Goal: Task Accomplishment & Management: Manage account settings

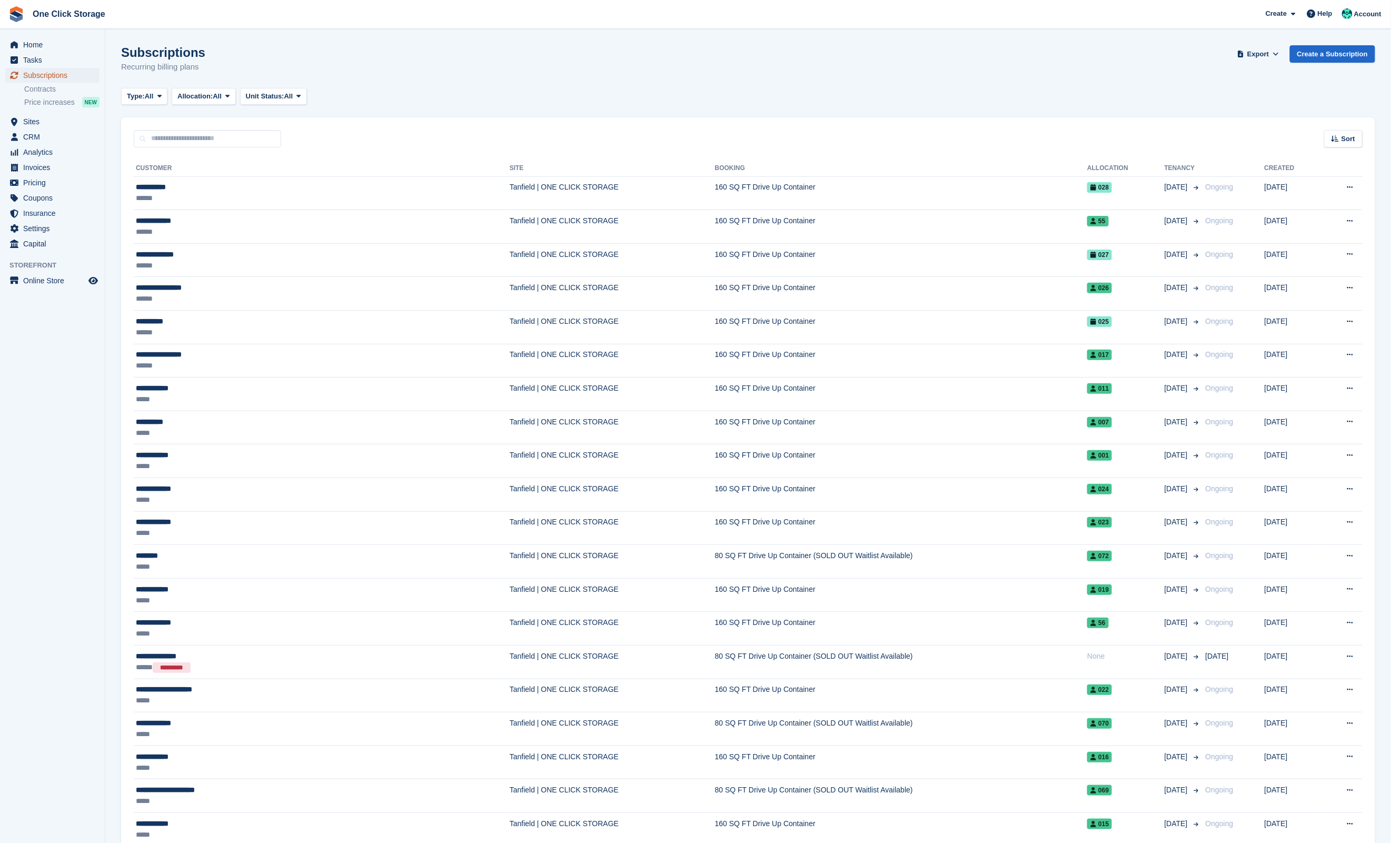
click at [72, 72] on span "Subscriptions" at bounding box center [54, 75] width 63 height 15
click at [1202, 166] on th at bounding box center [1233, 168] width 63 height 17
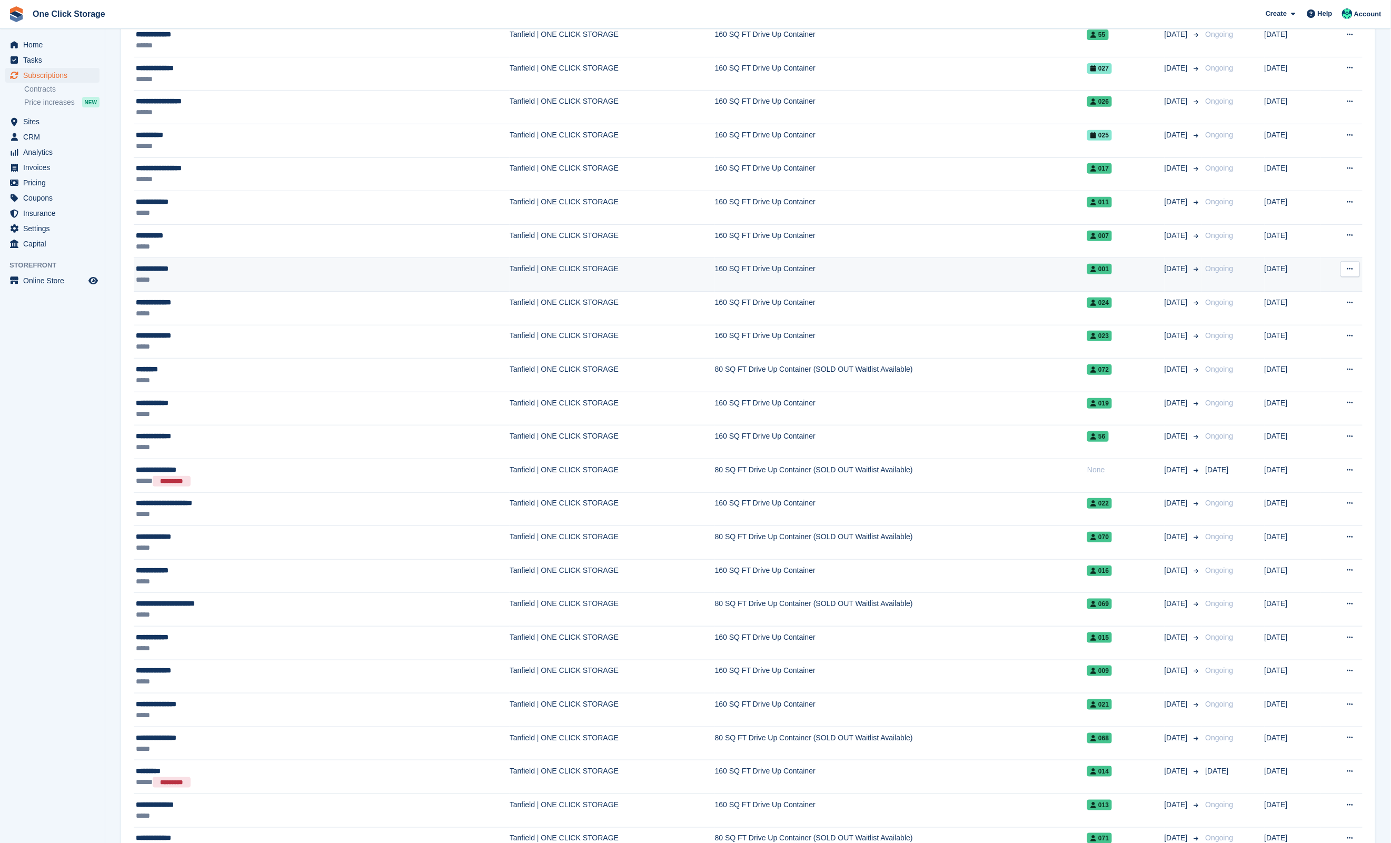
scroll to position [190, 0]
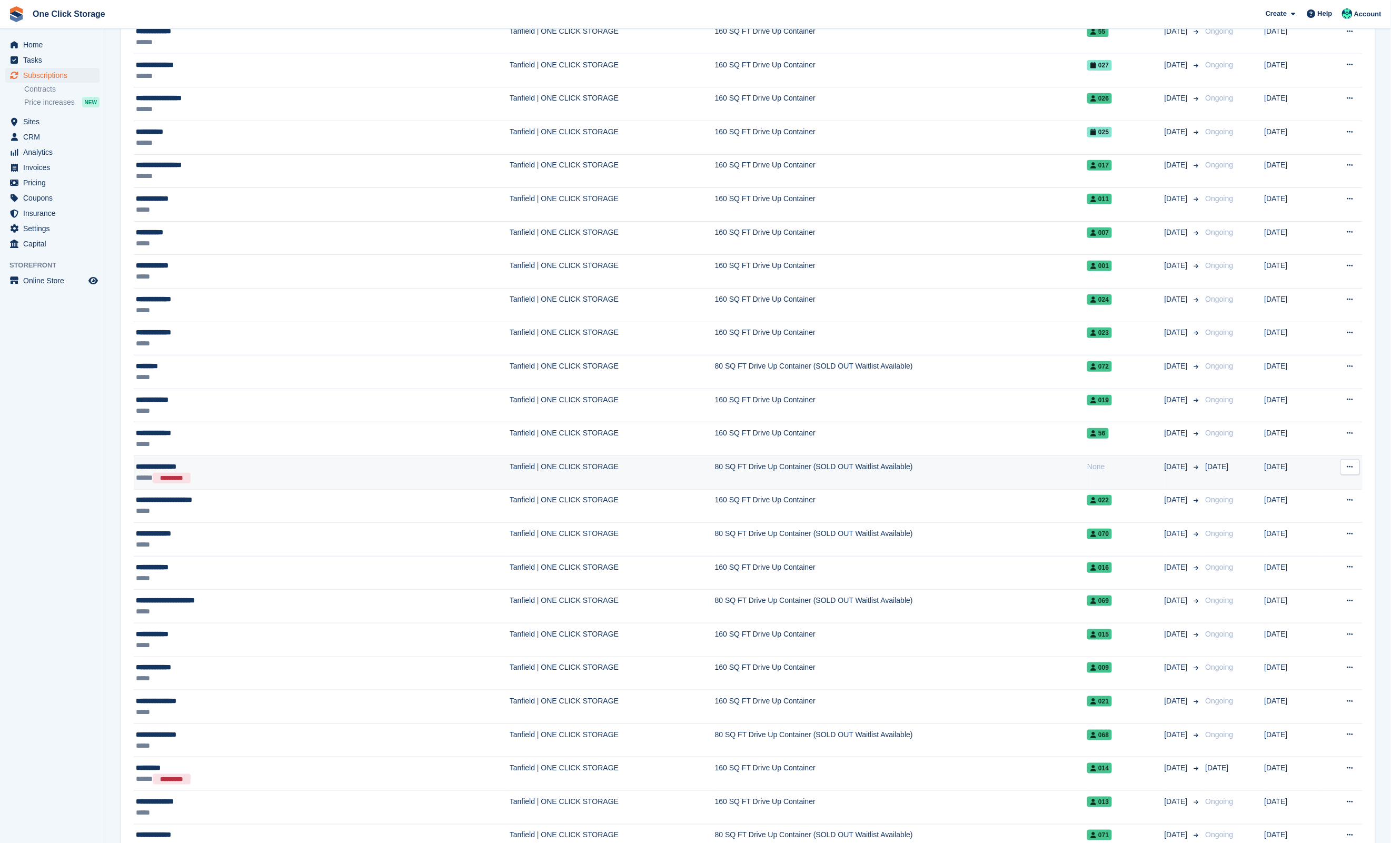
click at [154, 469] on div "**********" at bounding box center [234, 466] width 197 height 11
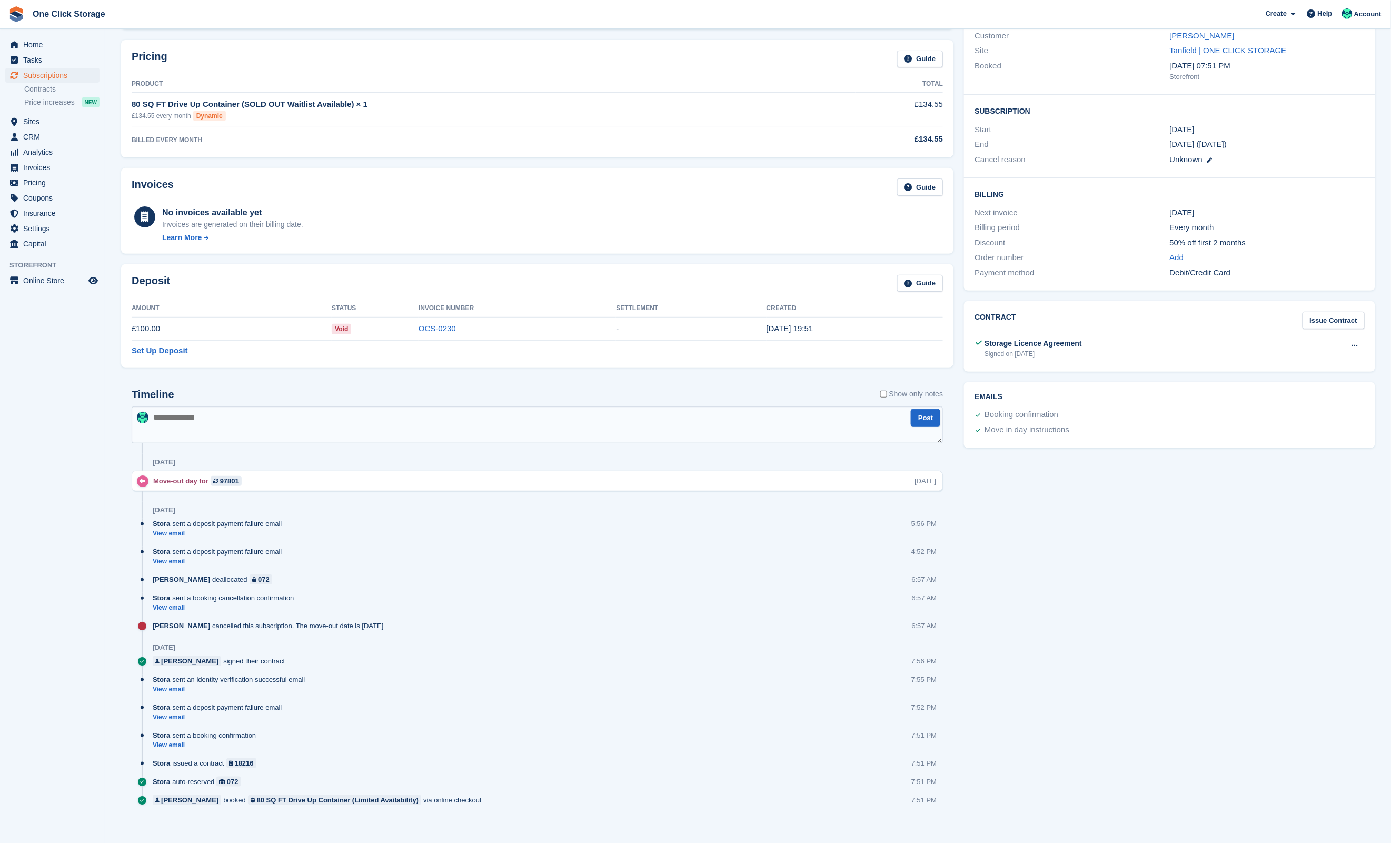
scroll to position [125, 0]
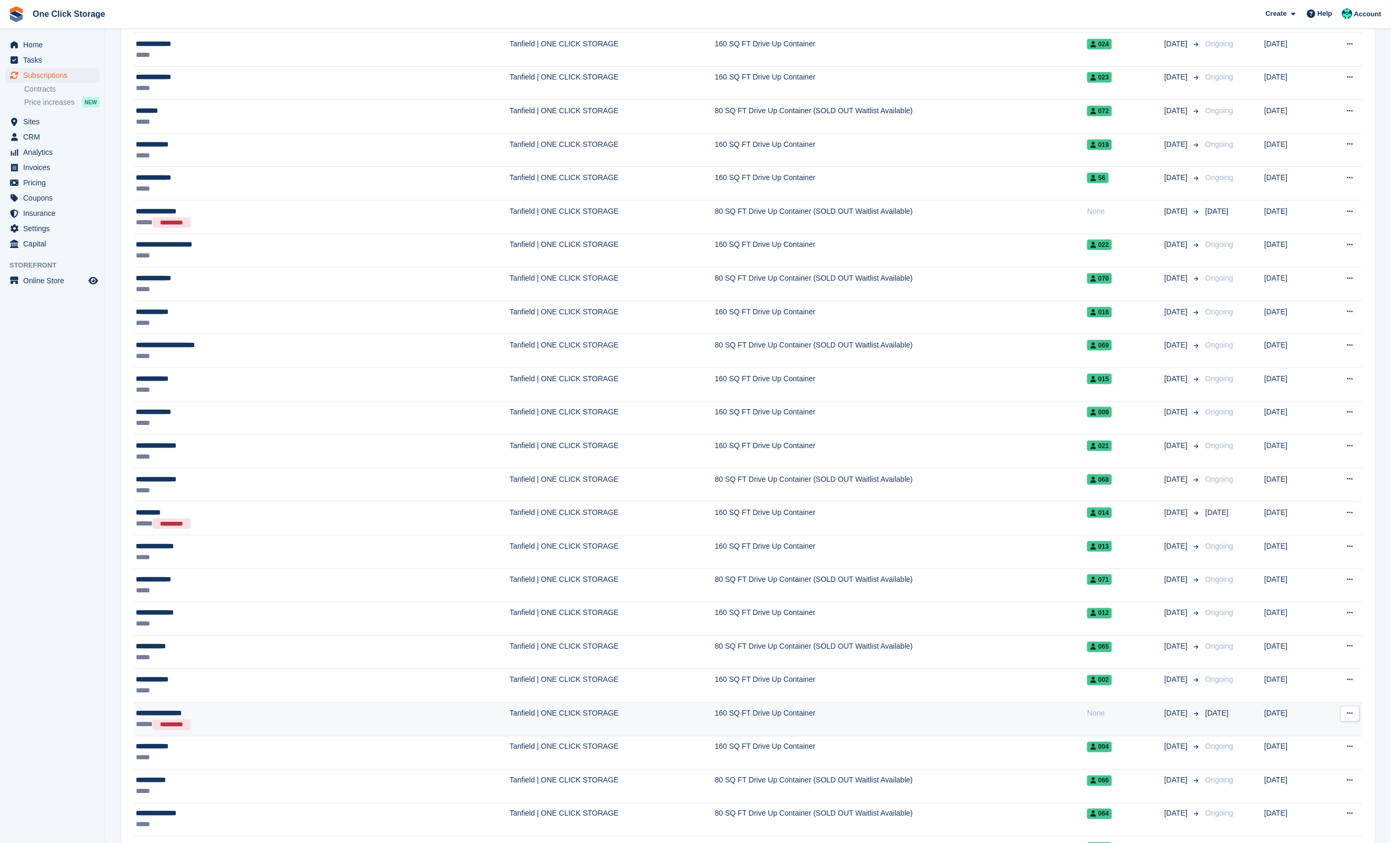
scroll to position [445, 0]
click at [189, 716] on div "**********" at bounding box center [234, 713] width 197 height 11
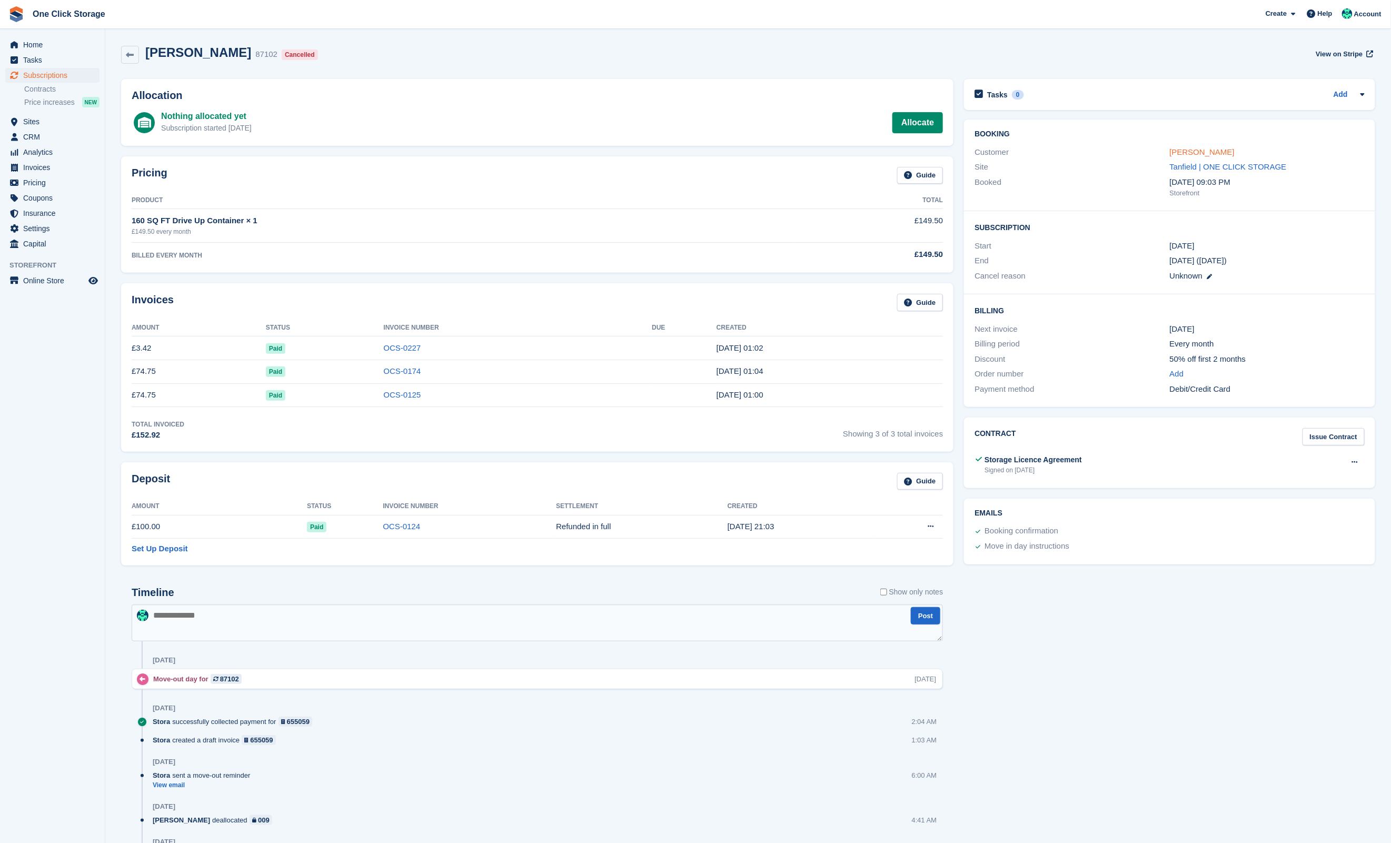
click at [1183, 154] on link "Mindaugas Kausius" at bounding box center [1202, 151] width 65 height 9
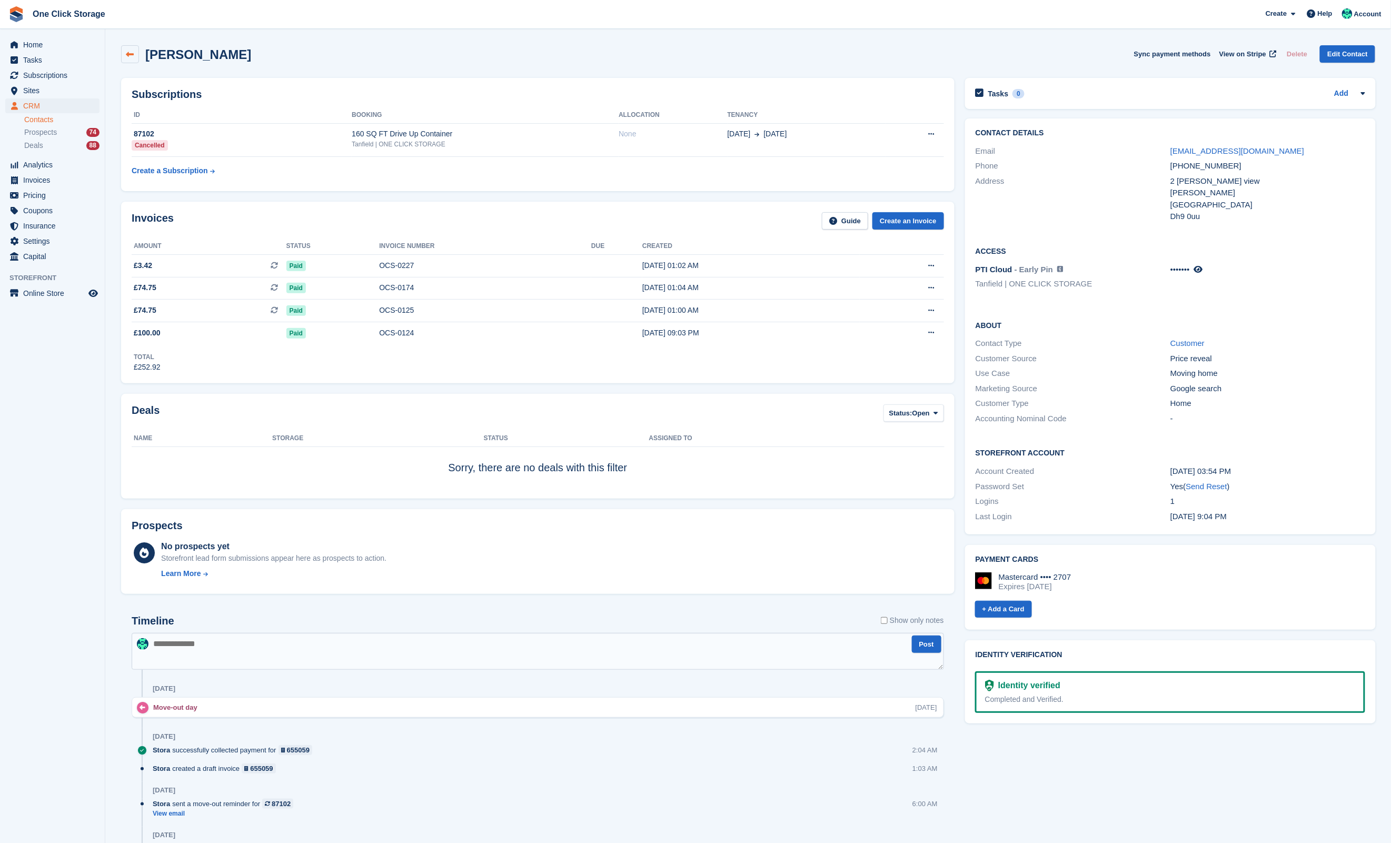
click at [125, 47] on link at bounding box center [130, 54] width 18 height 18
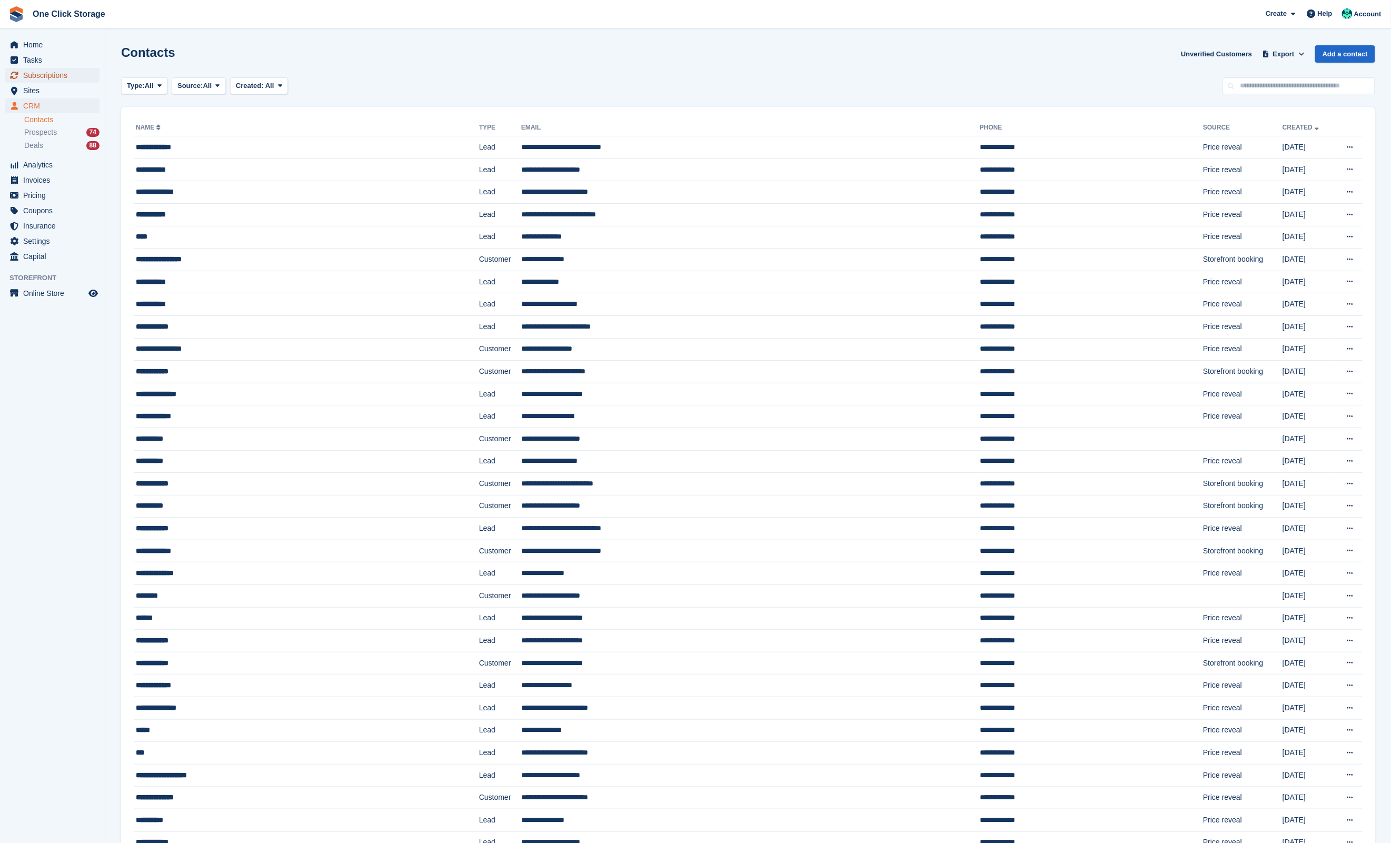
click at [52, 72] on span "Subscriptions" at bounding box center [54, 75] width 63 height 15
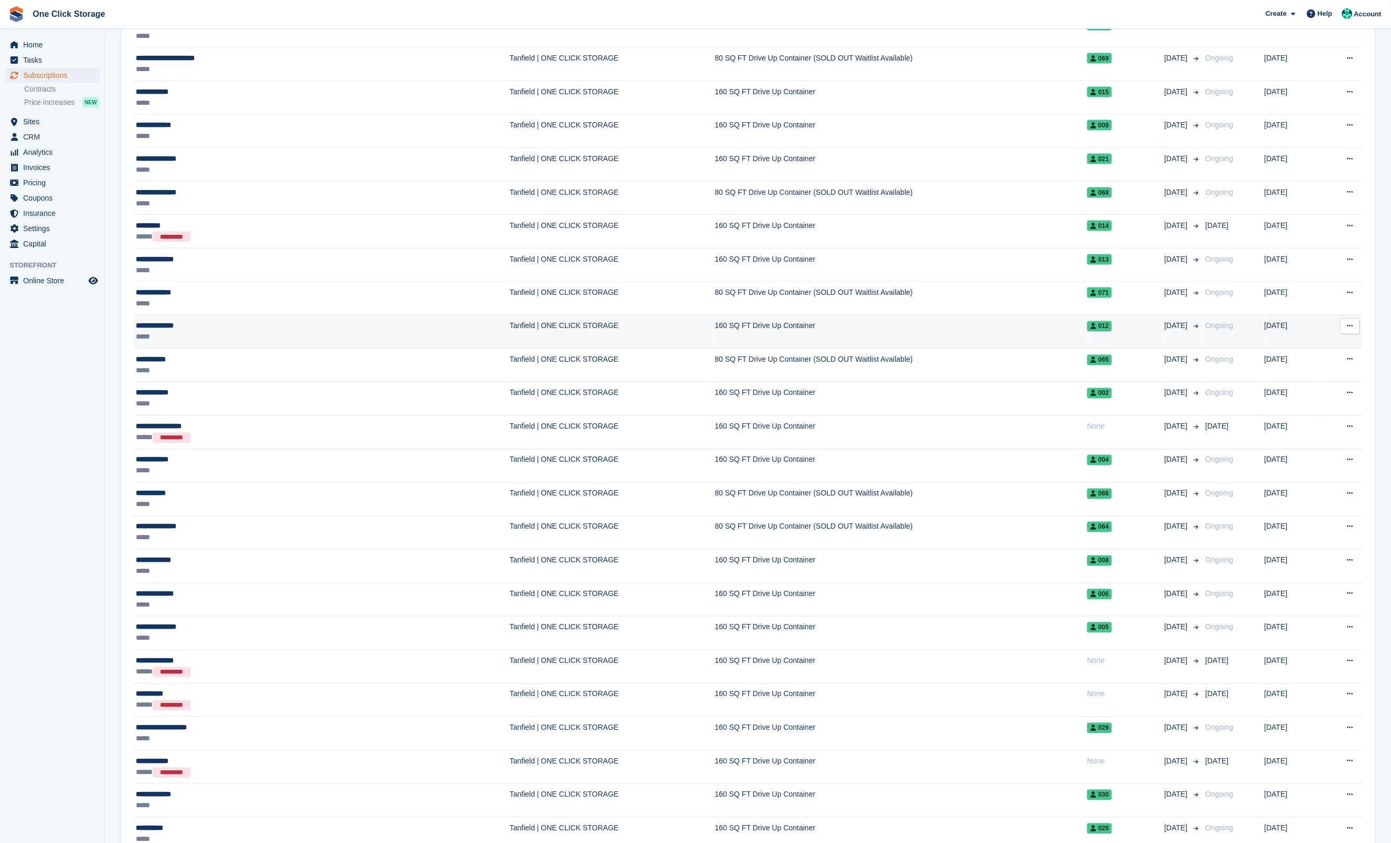
scroll to position [659, 0]
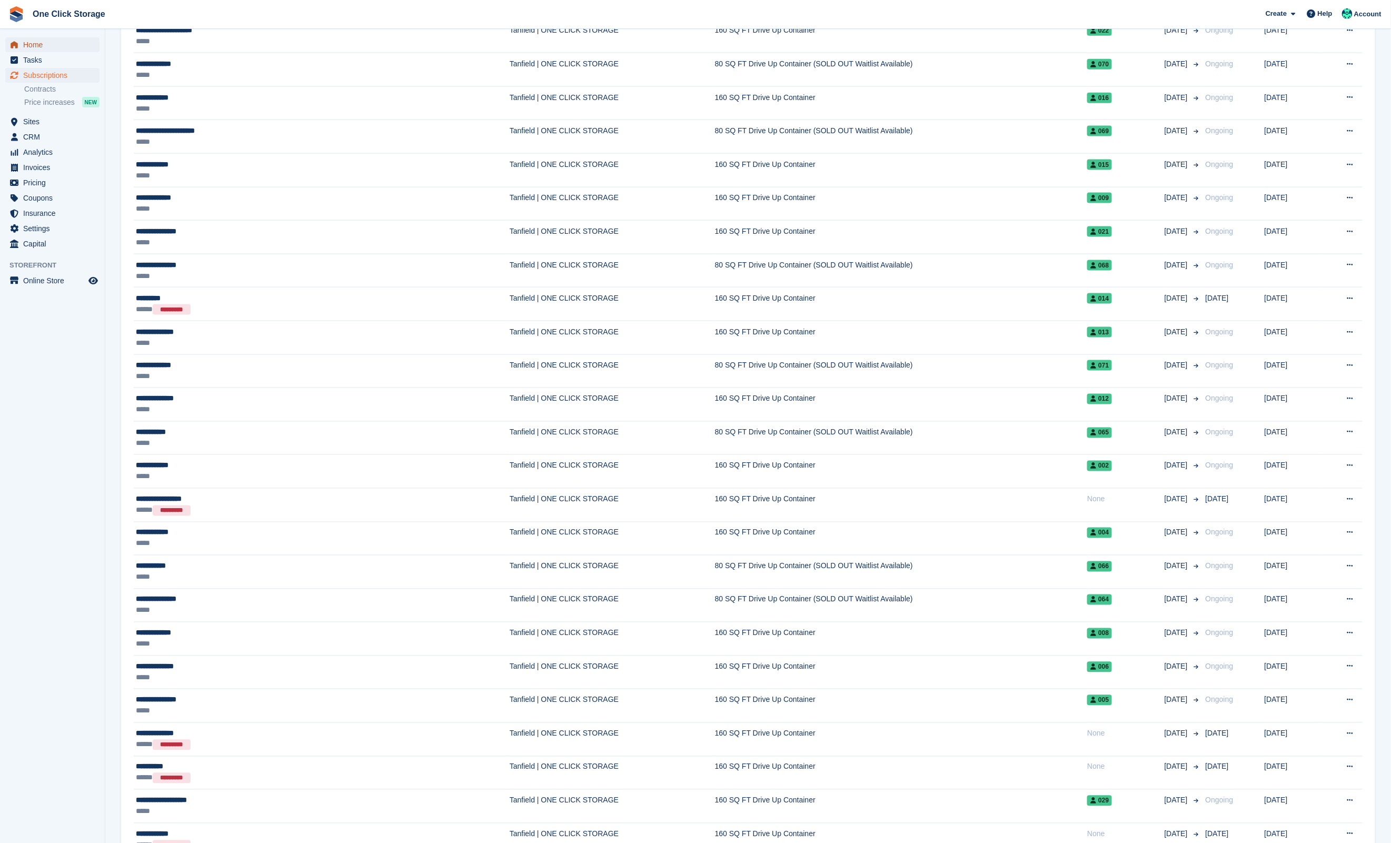
click at [56, 47] on span "Home" at bounding box center [54, 44] width 63 height 15
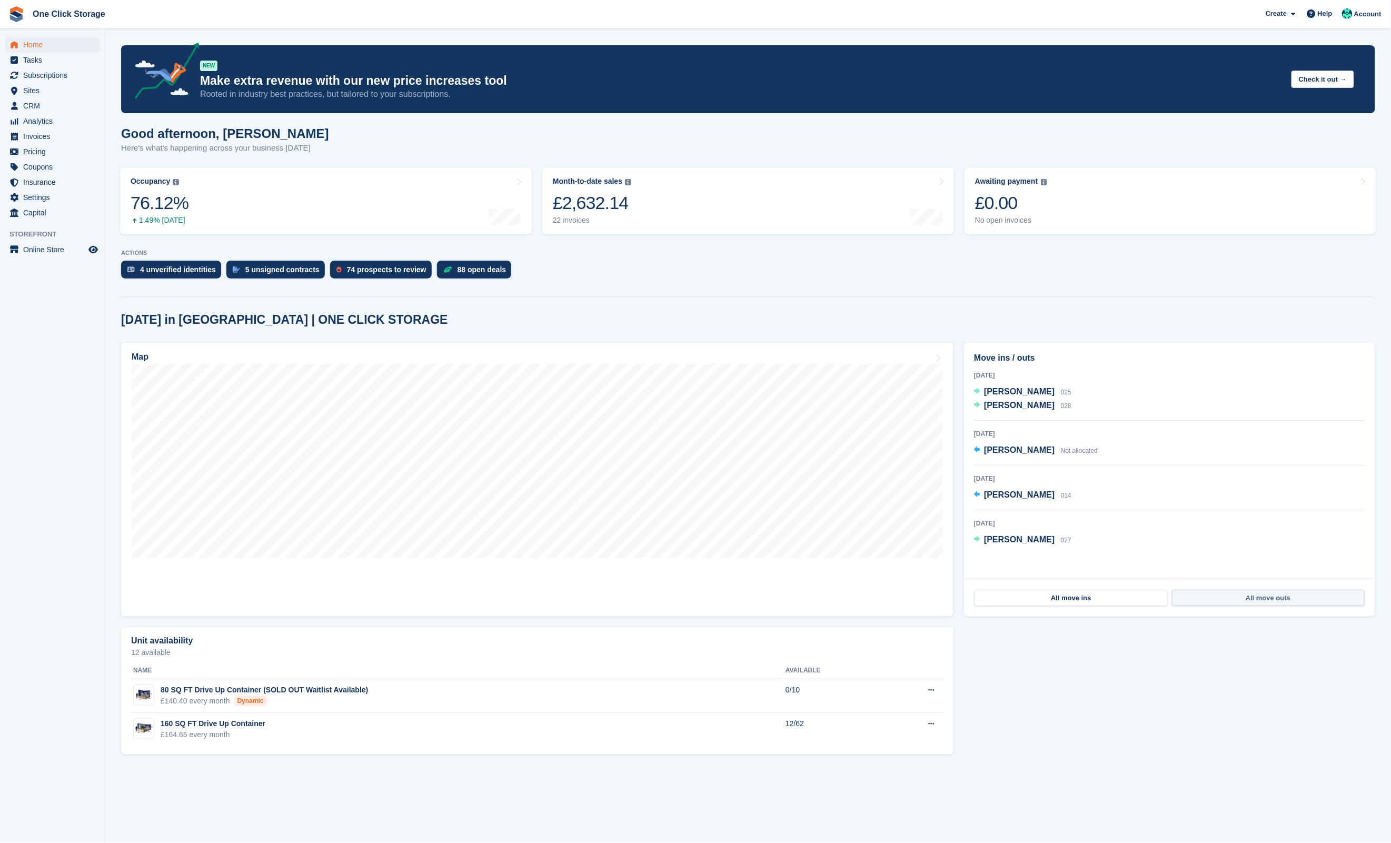
click at [1264, 596] on link "All move outs" at bounding box center [1268, 598] width 193 height 17
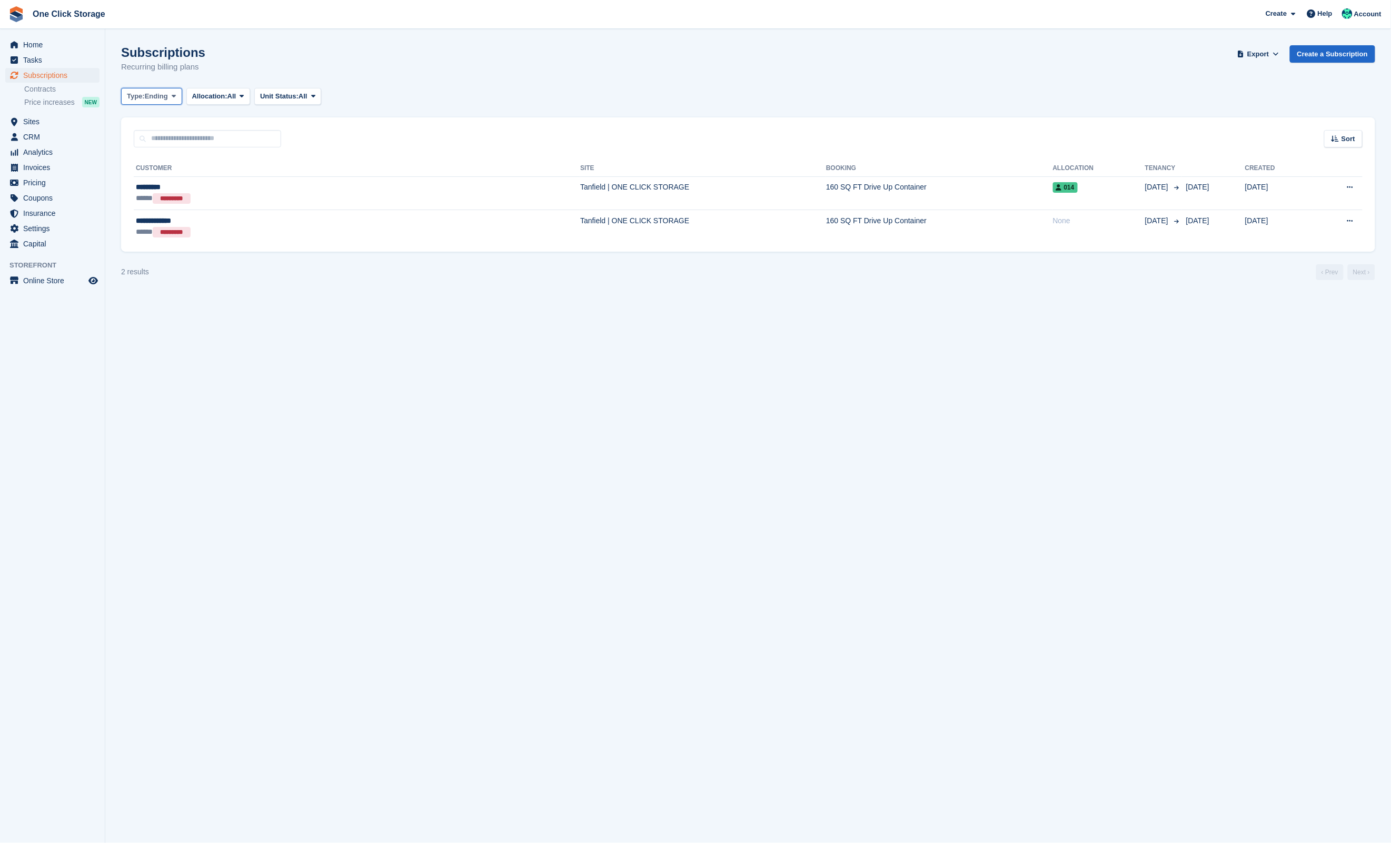
click at [150, 98] on span "Ending" at bounding box center [156, 96] width 23 height 11
click at [151, 98] on span "Ending" at bounding box center [156, 96] width 23 height 11
click at [222, 97] on span "Allocation:" at bounding box center [209, 96] width 35 height 11
click at [449, 93] on div "Type: Ending All Upcoming Previous Active Ending Allocation: All All Allocated …" at bounding box center [748, 96] width 1254 height 17
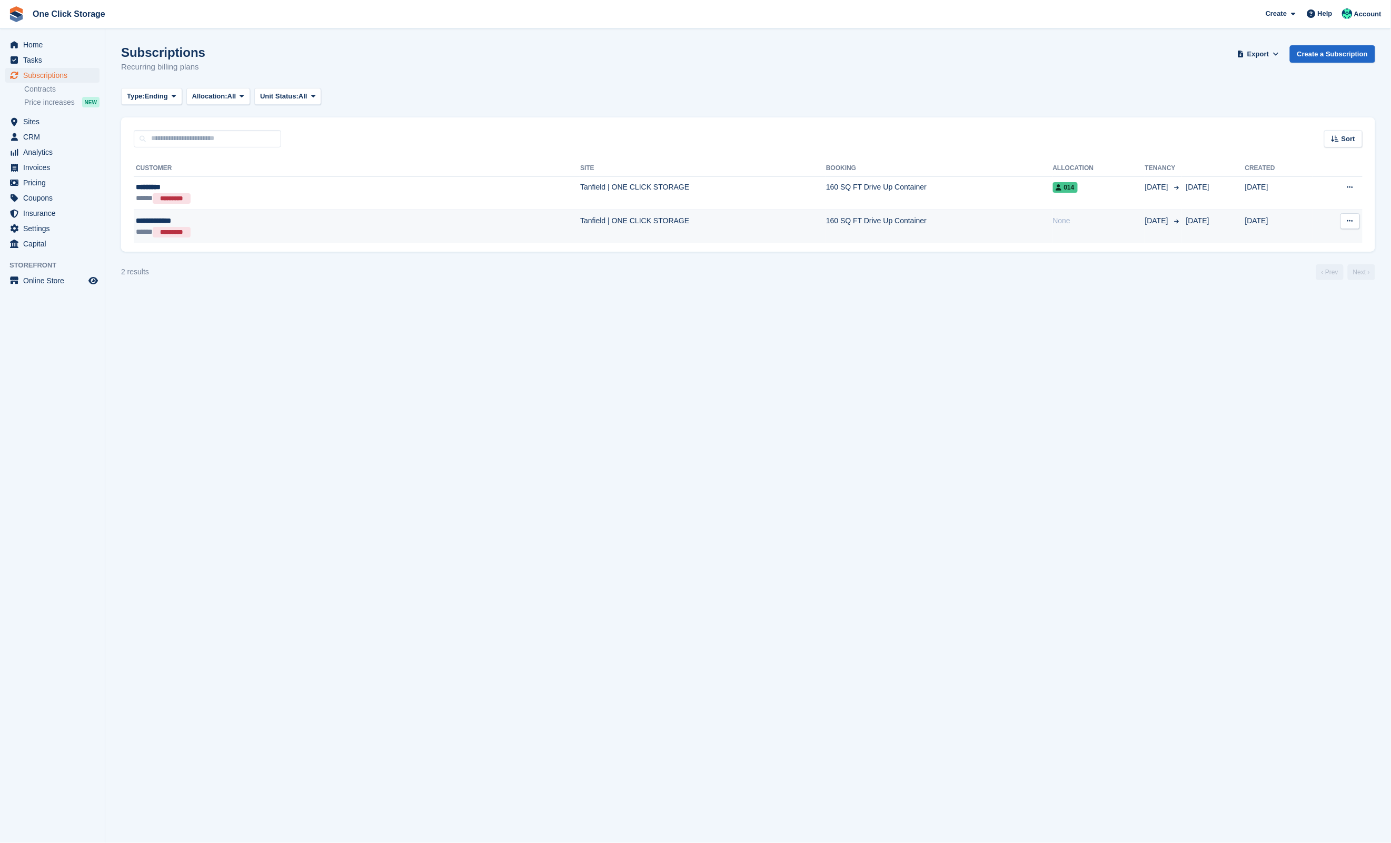
click at [144, 220] on div "**********" at bounding box center [234, 220] width 196 height 11
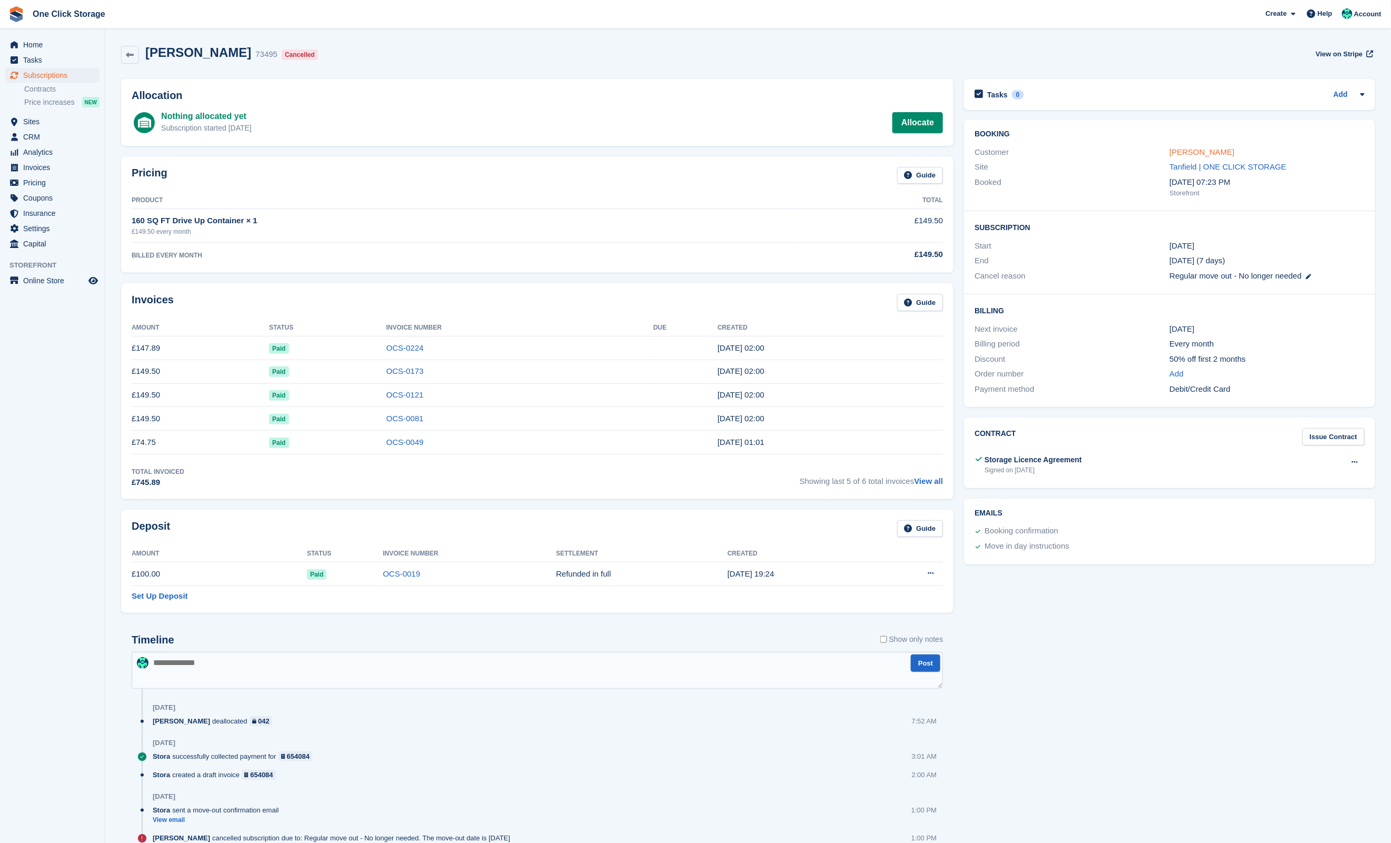
click at [1194, 154] on link "Louis Million" at bounding box center [1202, 151] width 65 height 9
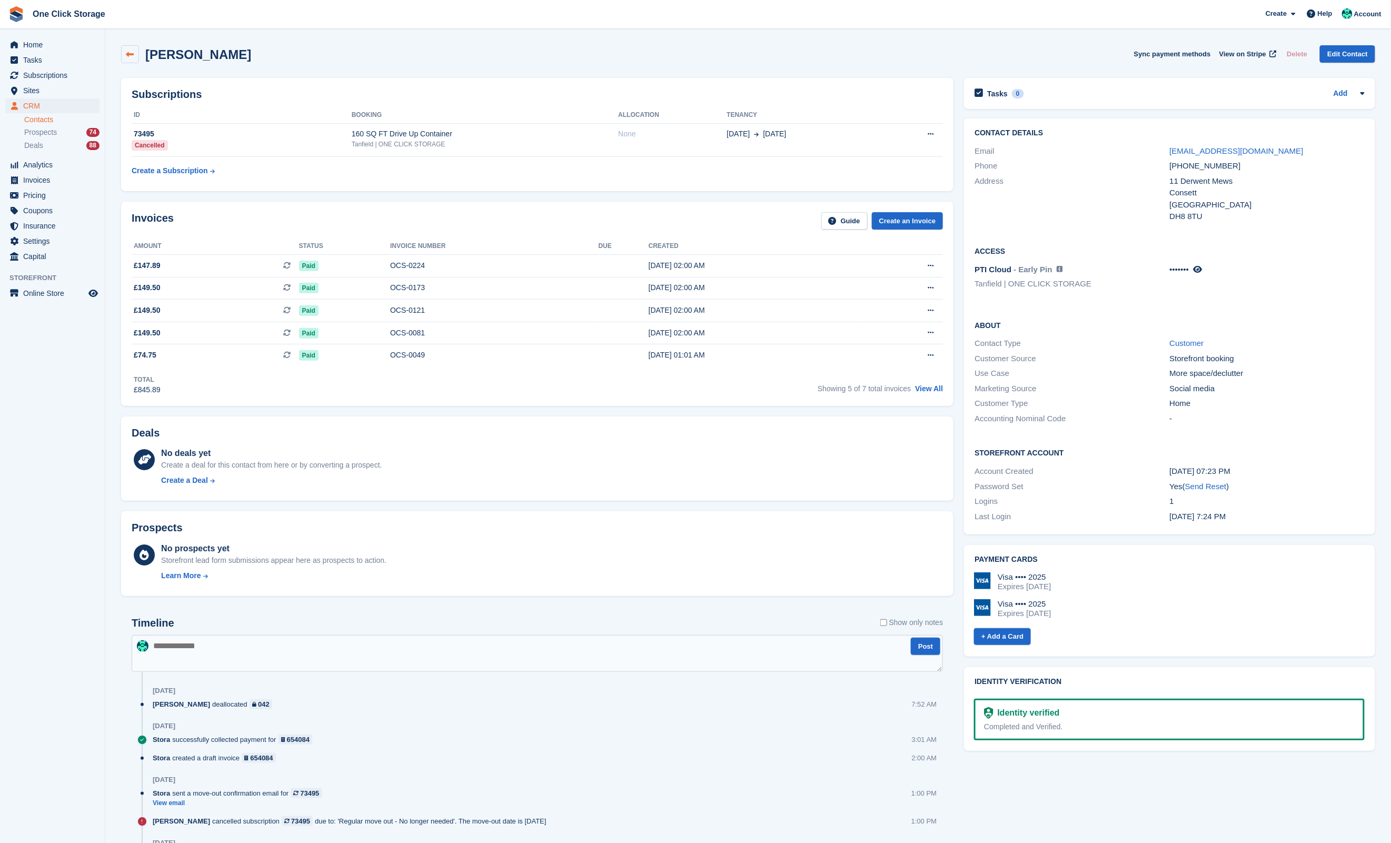
click at [129, 54] on icon at bounding box center [130, 55] width 8 height 8
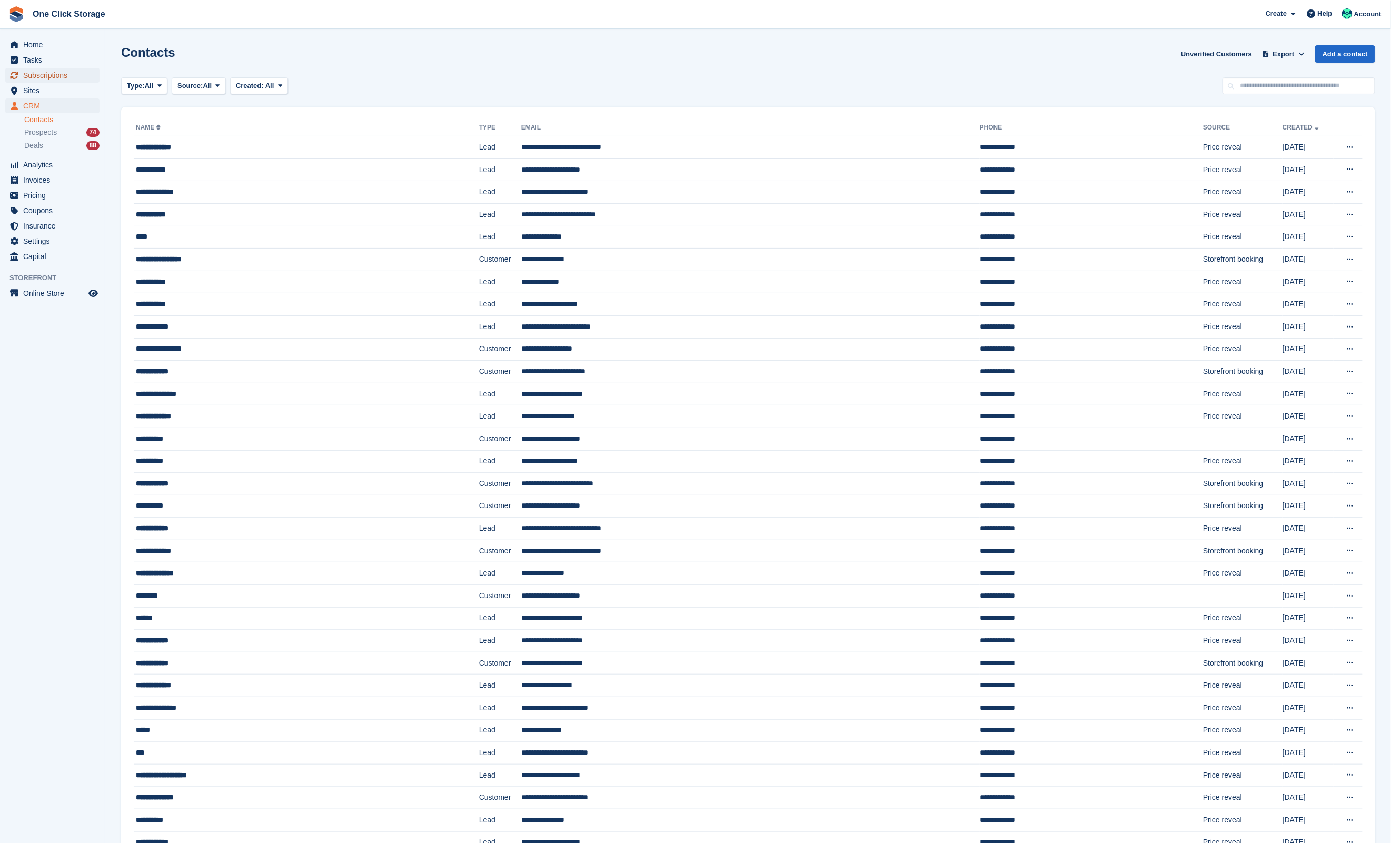
click at [60, 69] on span "Subscriptions" at bounding box center [54, 75] width 63 height 15
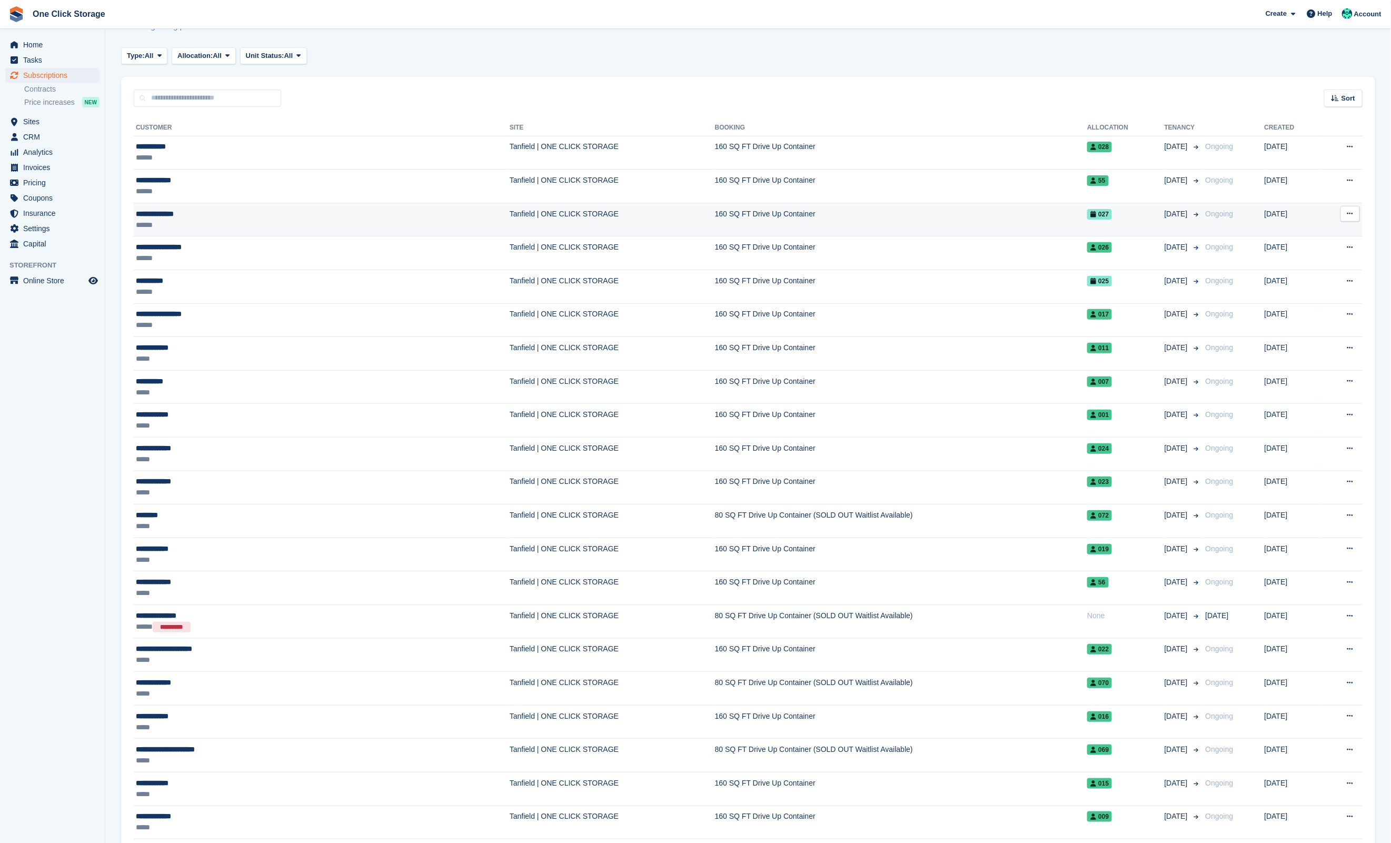
scroll to position [46, 0]
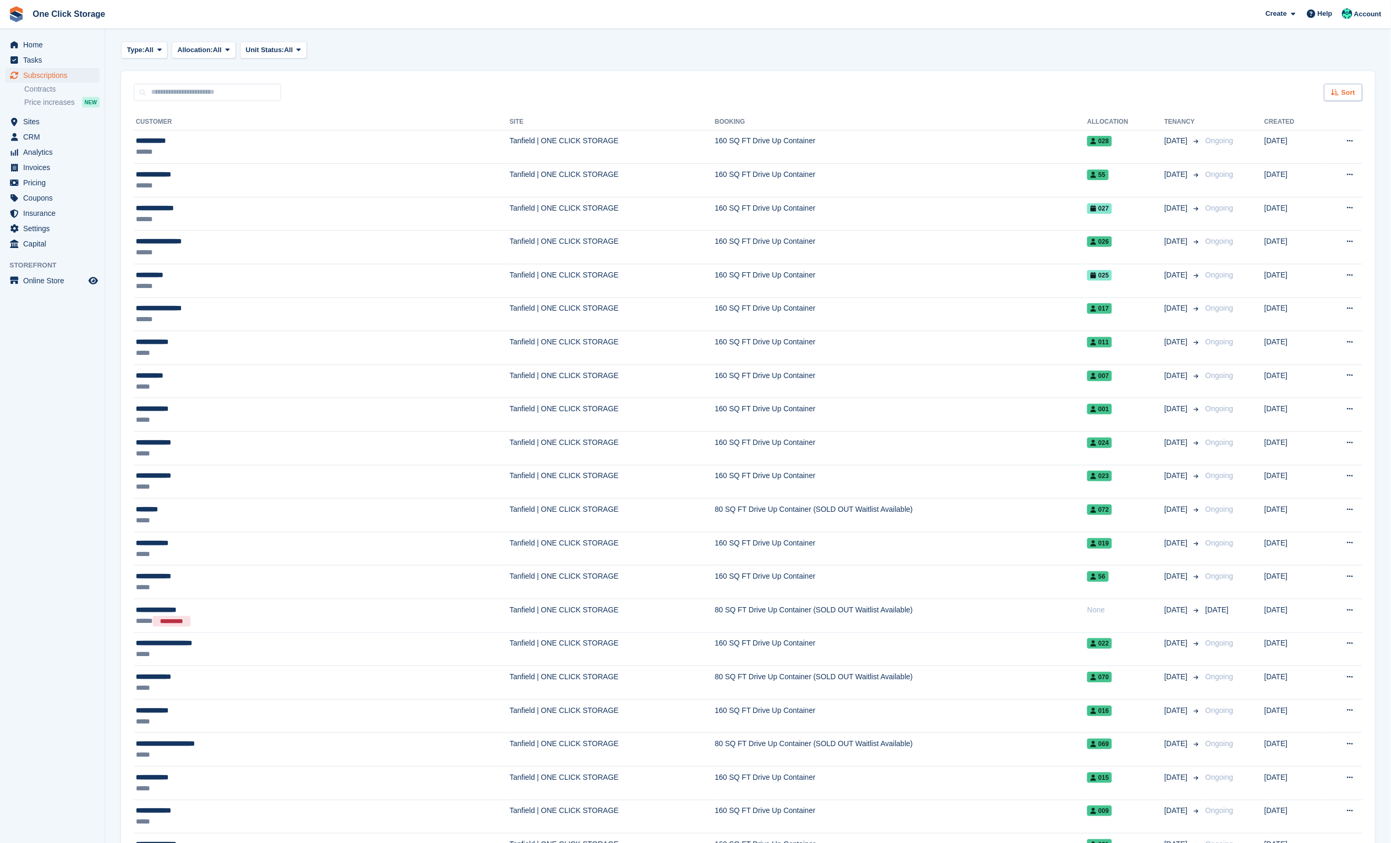
click at [1352, 87] on span "Sort" at bounding box center [1349, 92] width 14 height 11
click at [1312, 168] on span "Move out date" at bounding box center [1301, 171] width 47 height 8
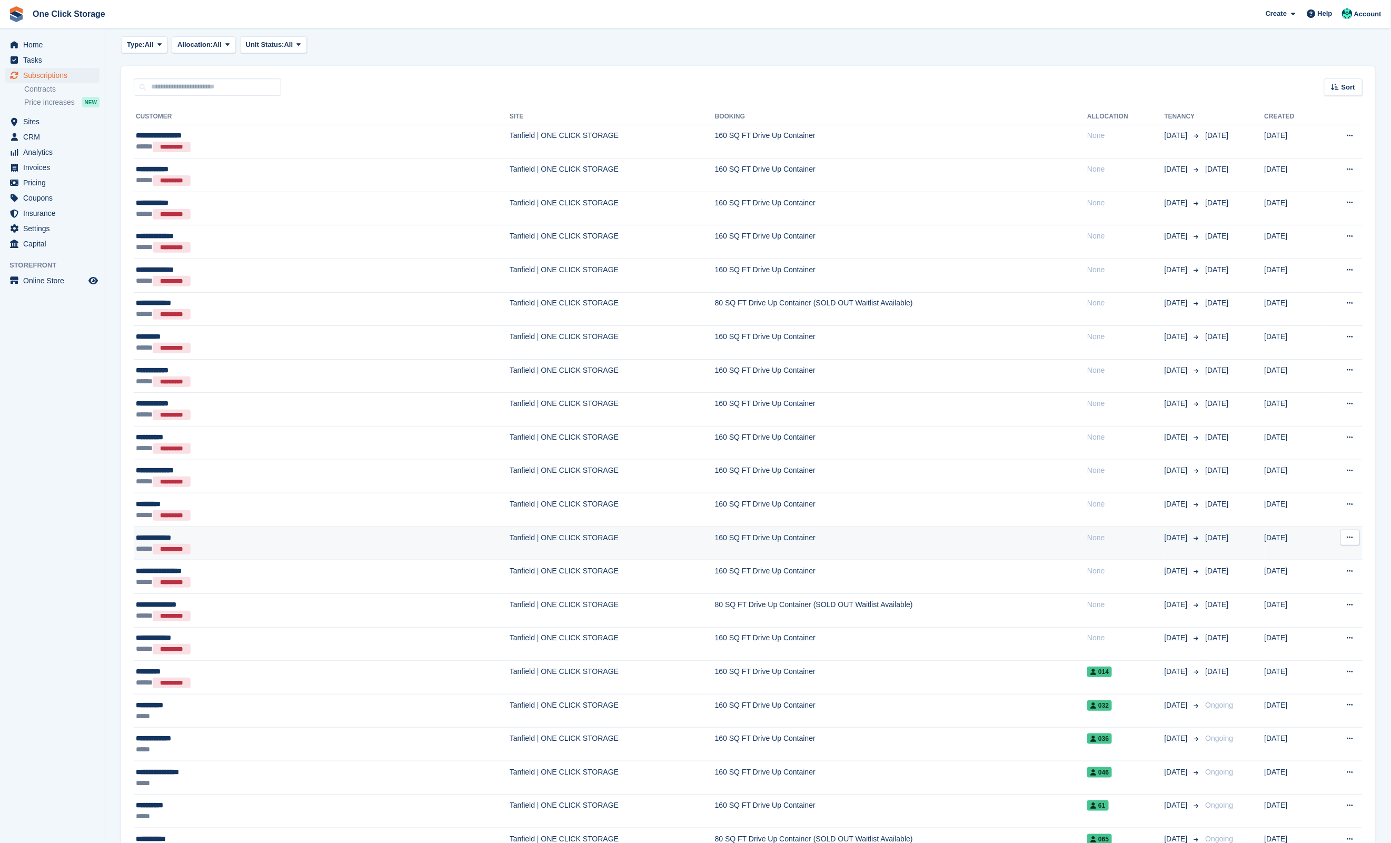
scroll to position [53, 0]
click at [172, 542] on div "**********" at bounding box center [234, 536] width 197 height 11
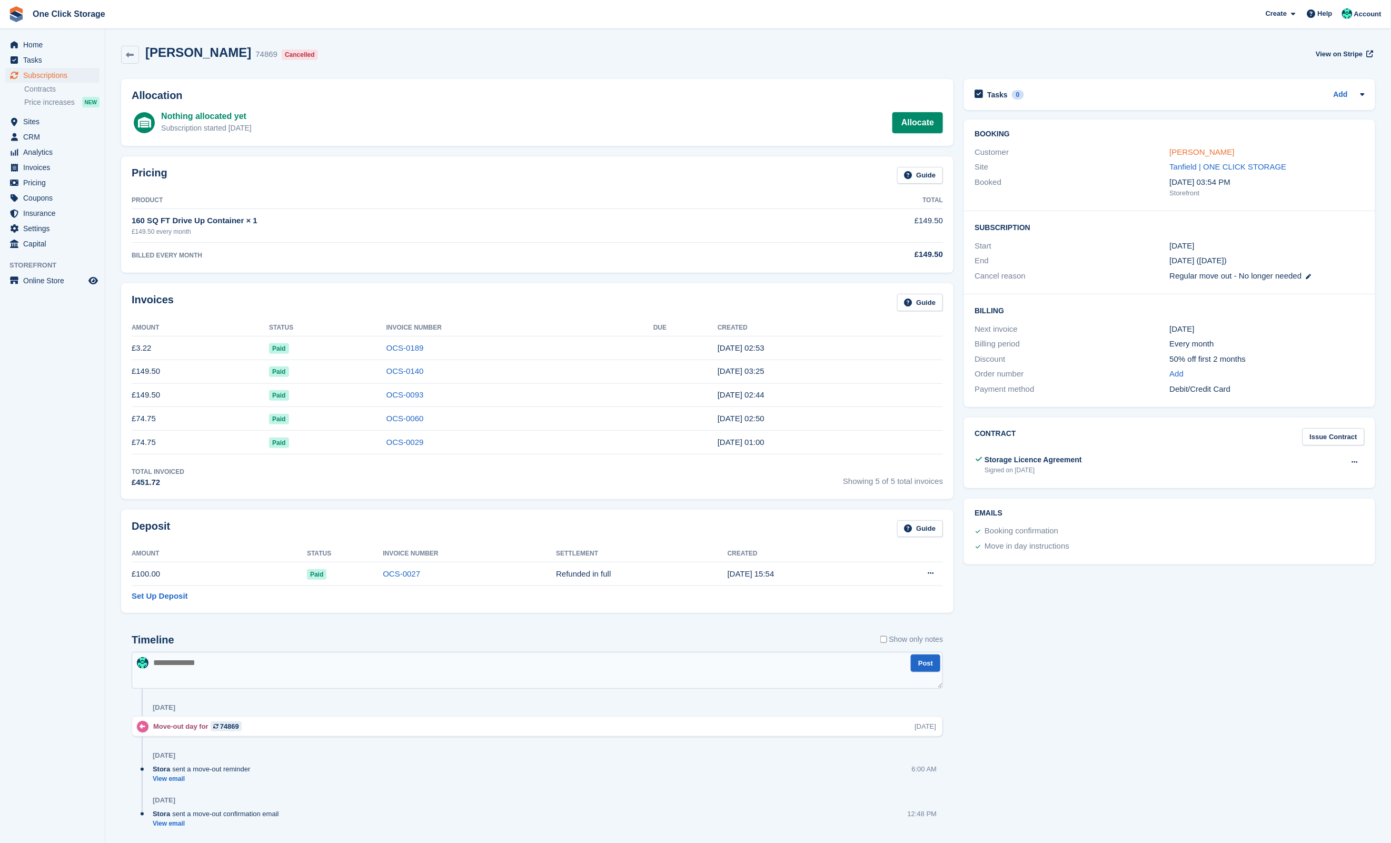
click at [1209, 151] on link "[PERSON_NAME]" at bounding box center [1202, 151] width 65 height 9
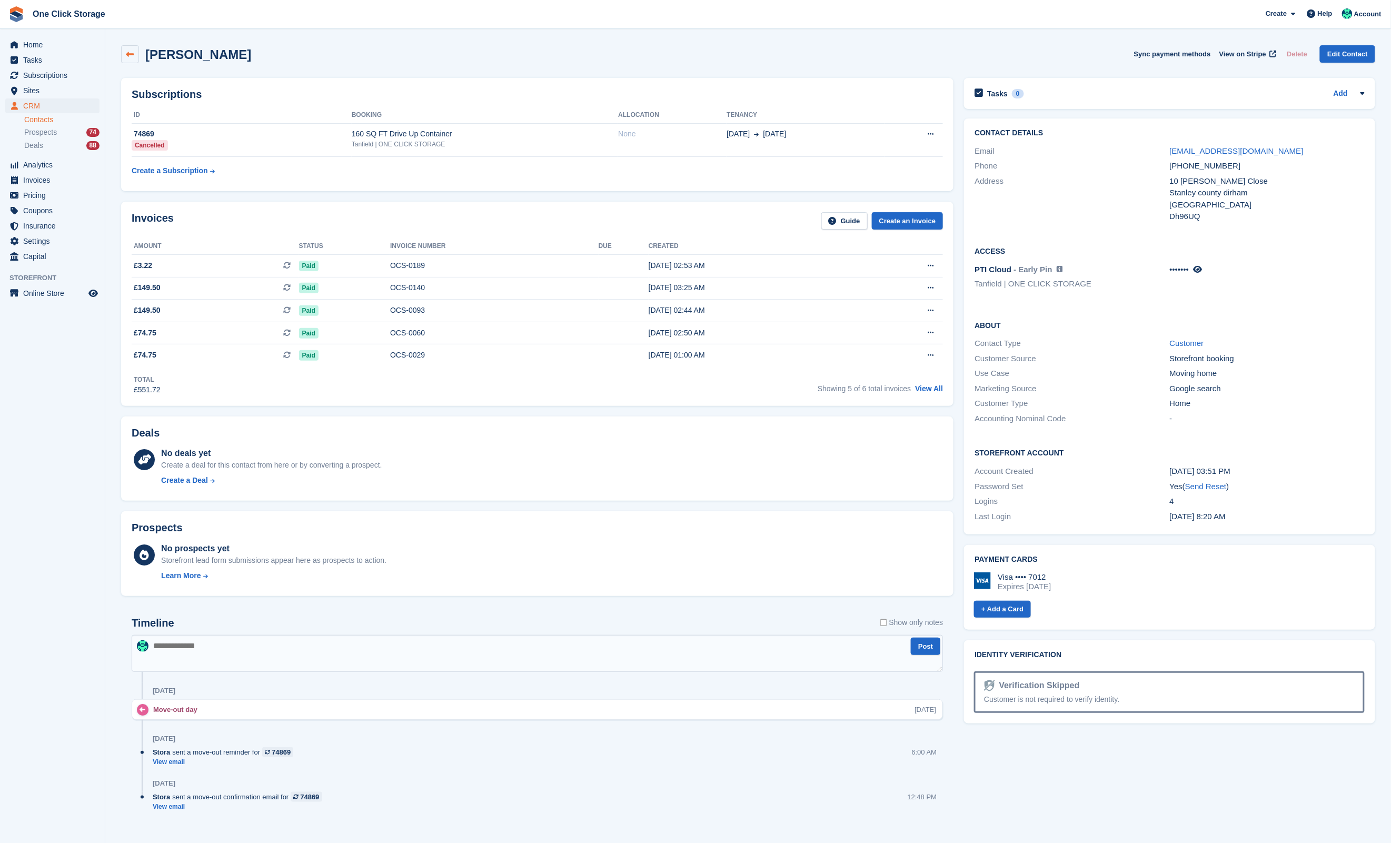
click at [126, 57] on icon at bounding box center [130, 55] width 8 height 8
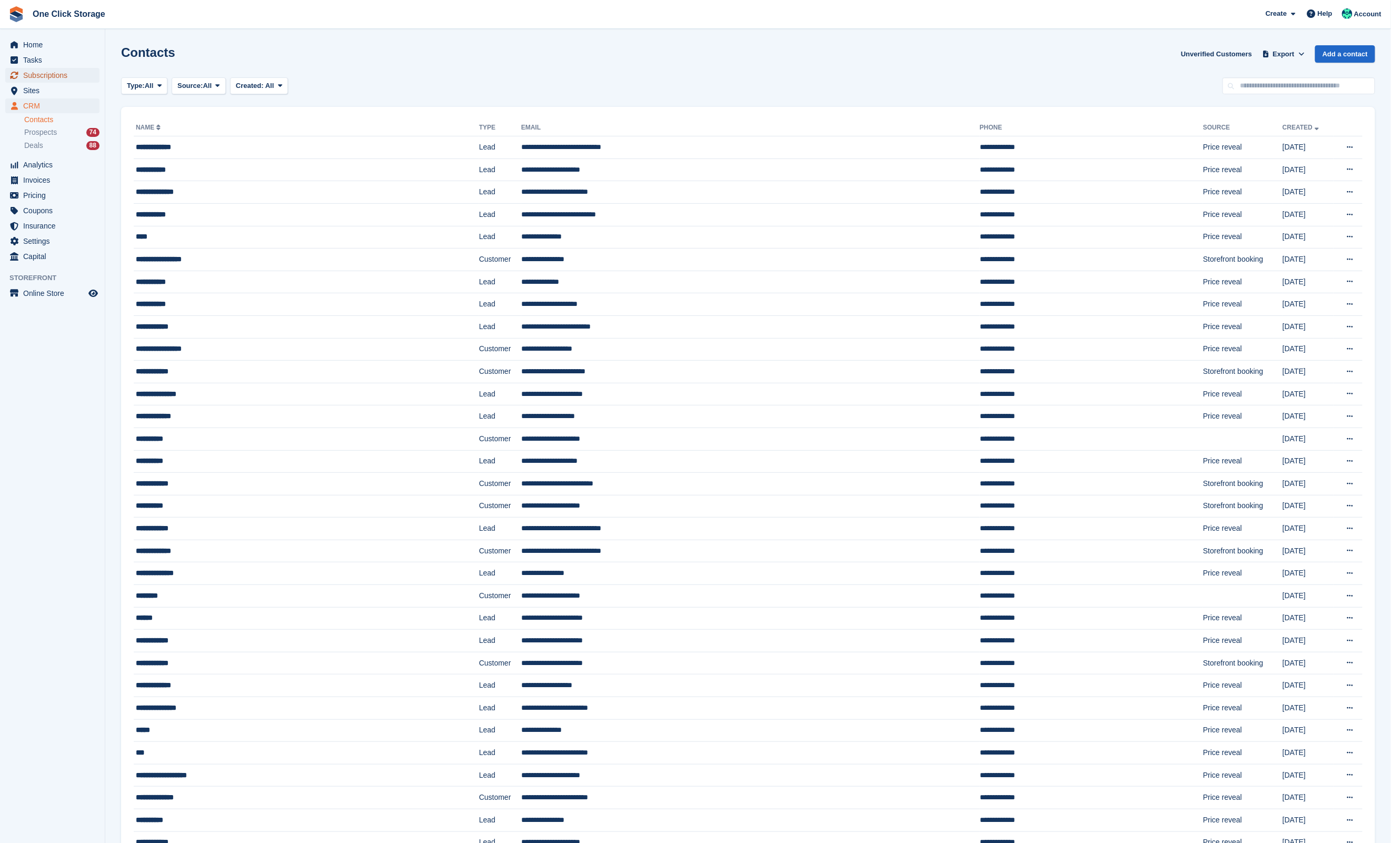
drag, startPoint x: 56, startPoint y: 75, endPoint x: 243, endPoint y: 73, distance: 186.4
click at [56, 75] on span "Subscriptions" at bounding box center [54, 75] width 63 height 15
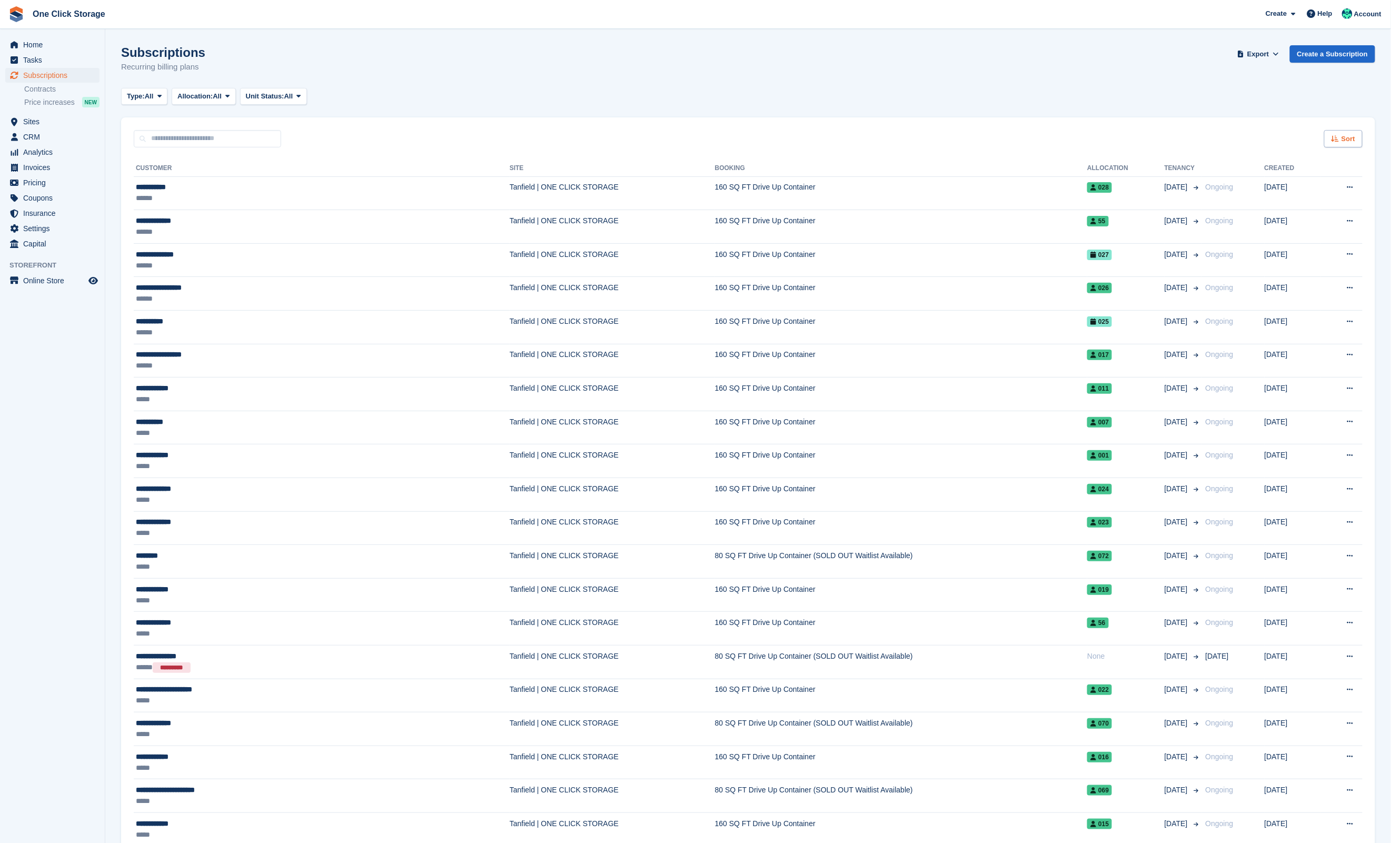
click at [1352, 136] on span "Sort" at bounding box center [1349, 139] width 14 height 11
click at [1306, 221] on span "Move out date" at bounding box center [1301, 218] width 47 height 8
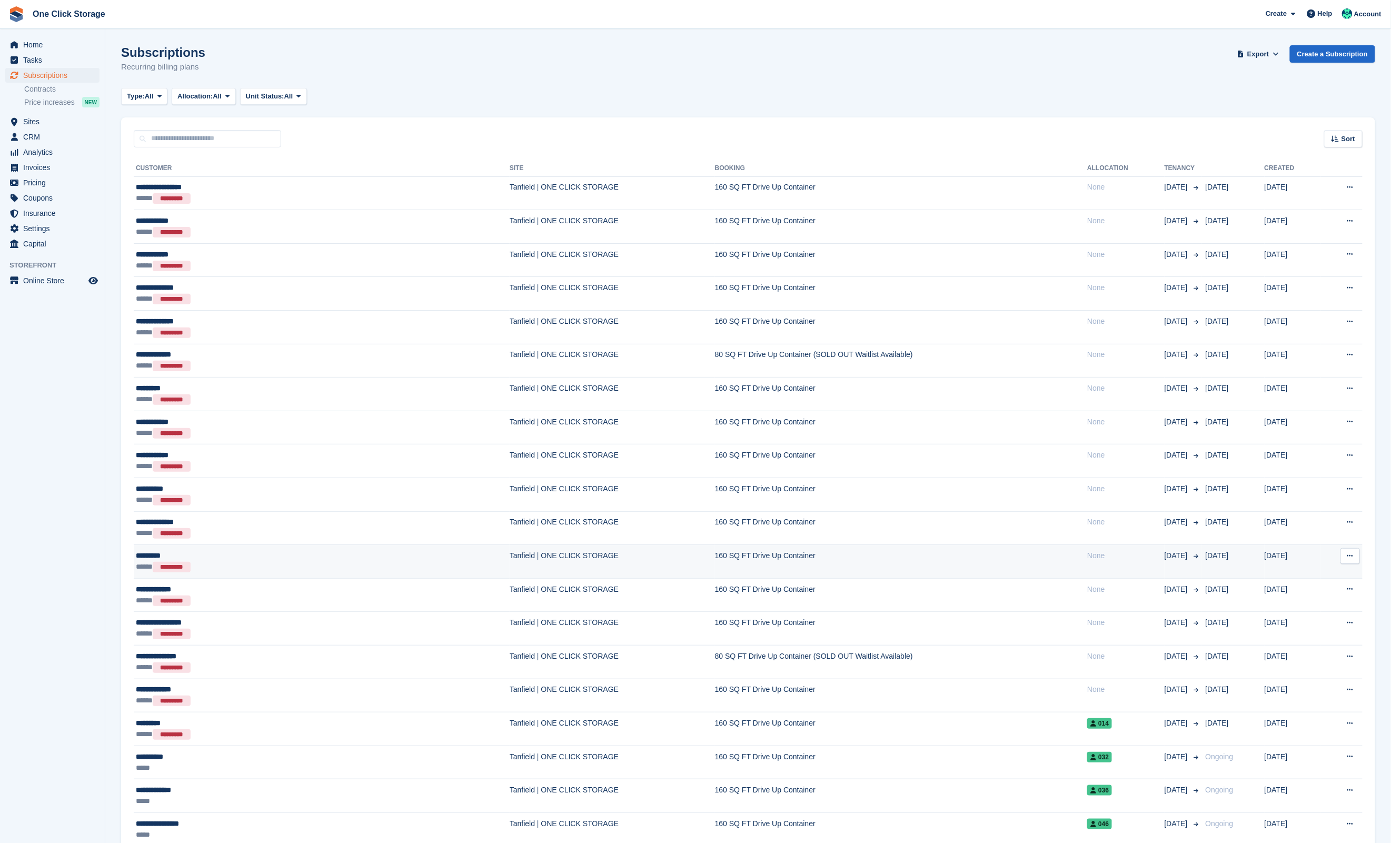
click at [147, 561] on div "*********" at bounding box center [234, 555] width 197 height 11
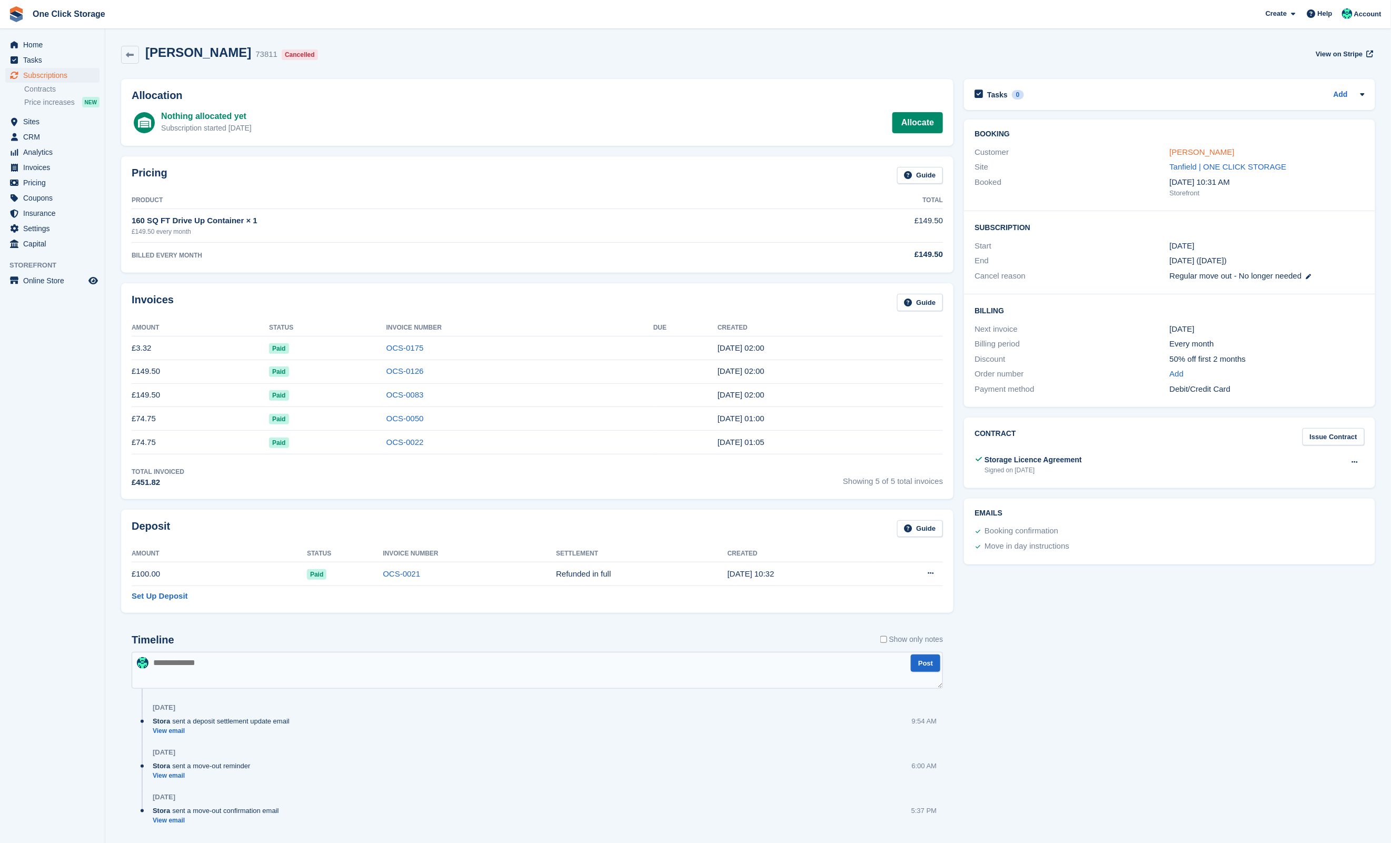
click at [1187, 151] on link "[PERSON_NAME]" at bounding box center [1202, 151] width 65 height 9
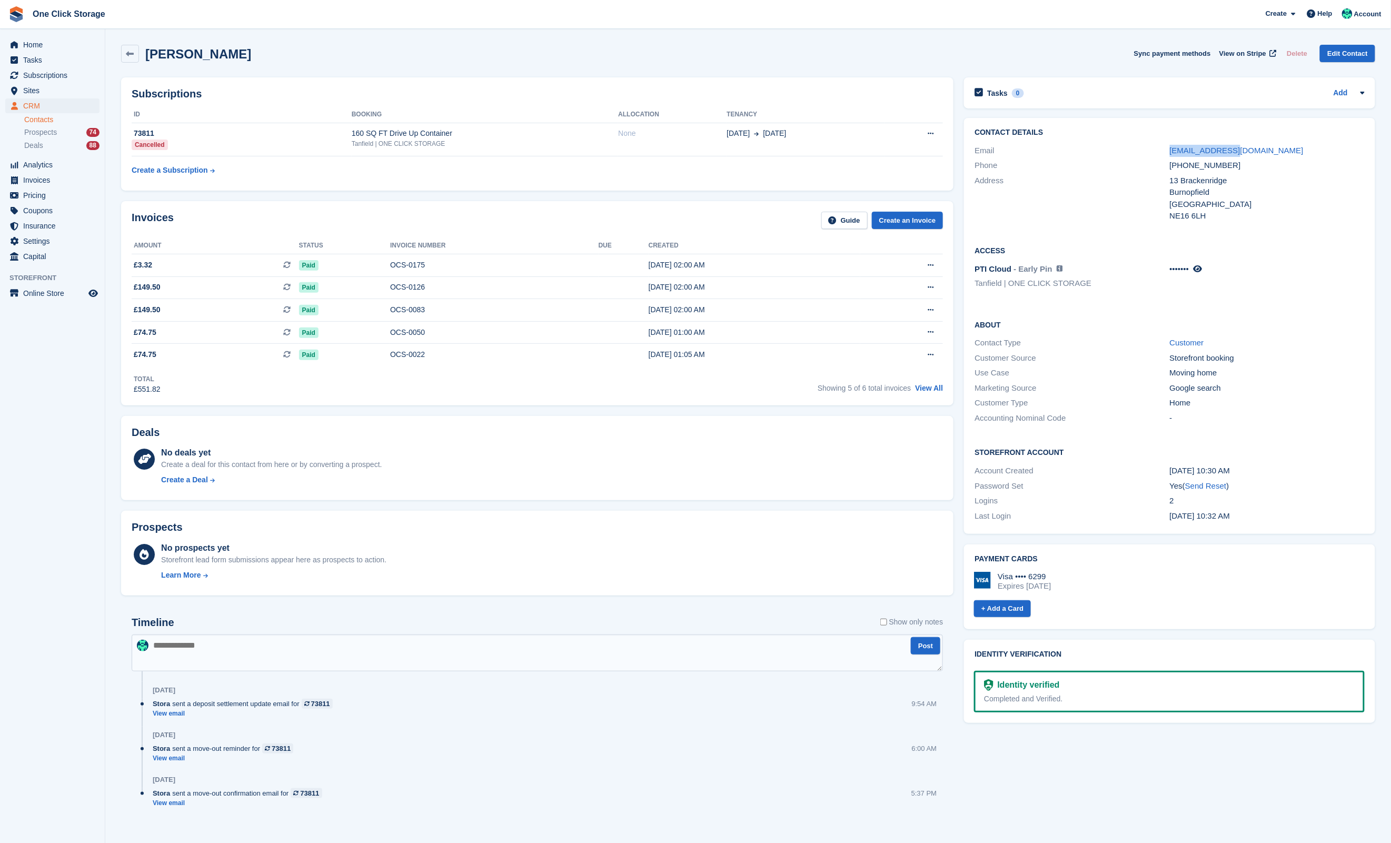
scroll to position [3, 0]
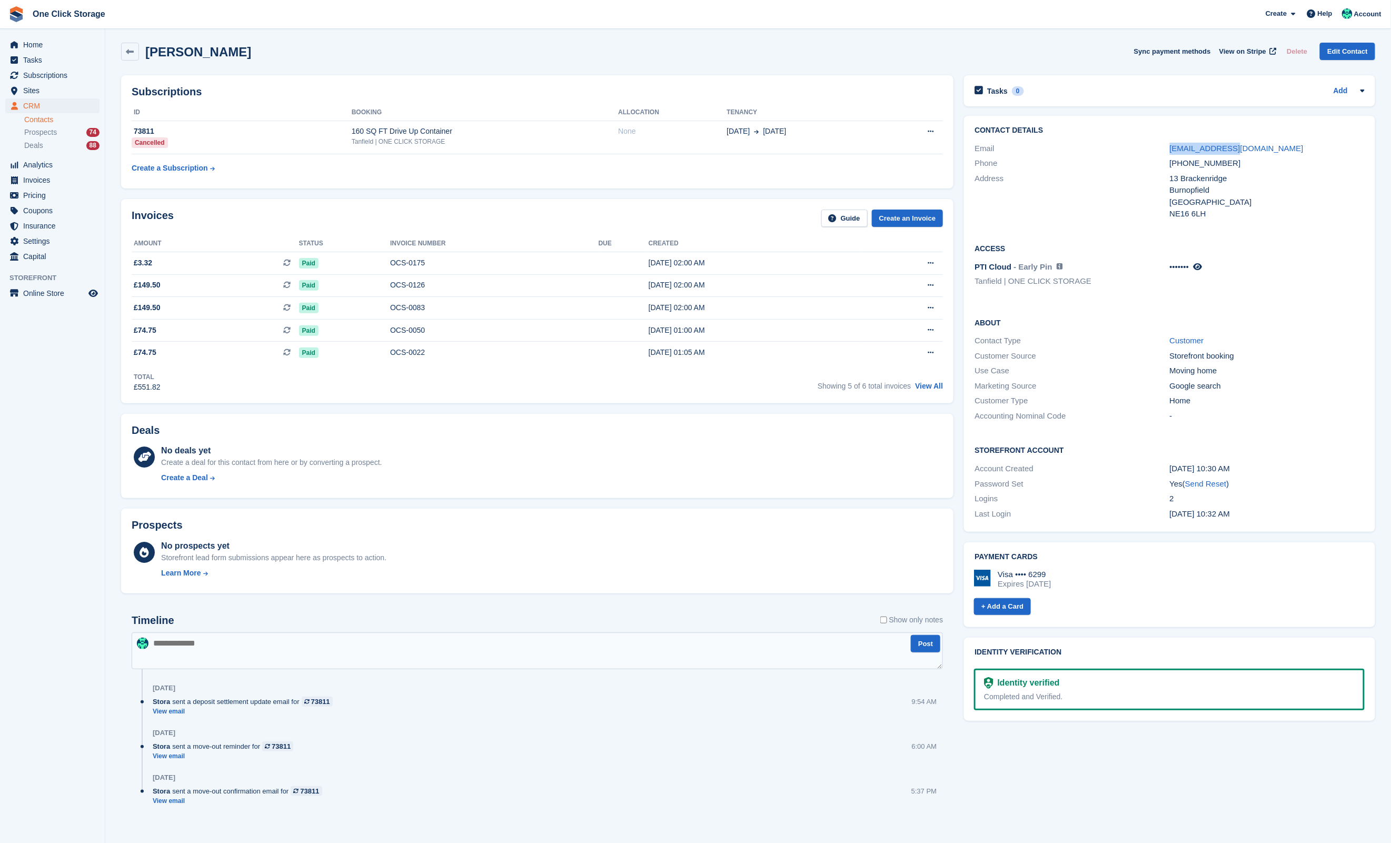
drag, startPoint x: 1248, startPoint y: 151, endPoint x: 1166, endPoint y: 148, distance: 82.7
click at [1166, 148] on div "Email [EMAIL_ADDRESS][DOMAIN_NAME]" at bounding box center [1170, 148] width 390 height 15
click at [121, 53] on link at bounding box center [130, 52] width 18 height 18
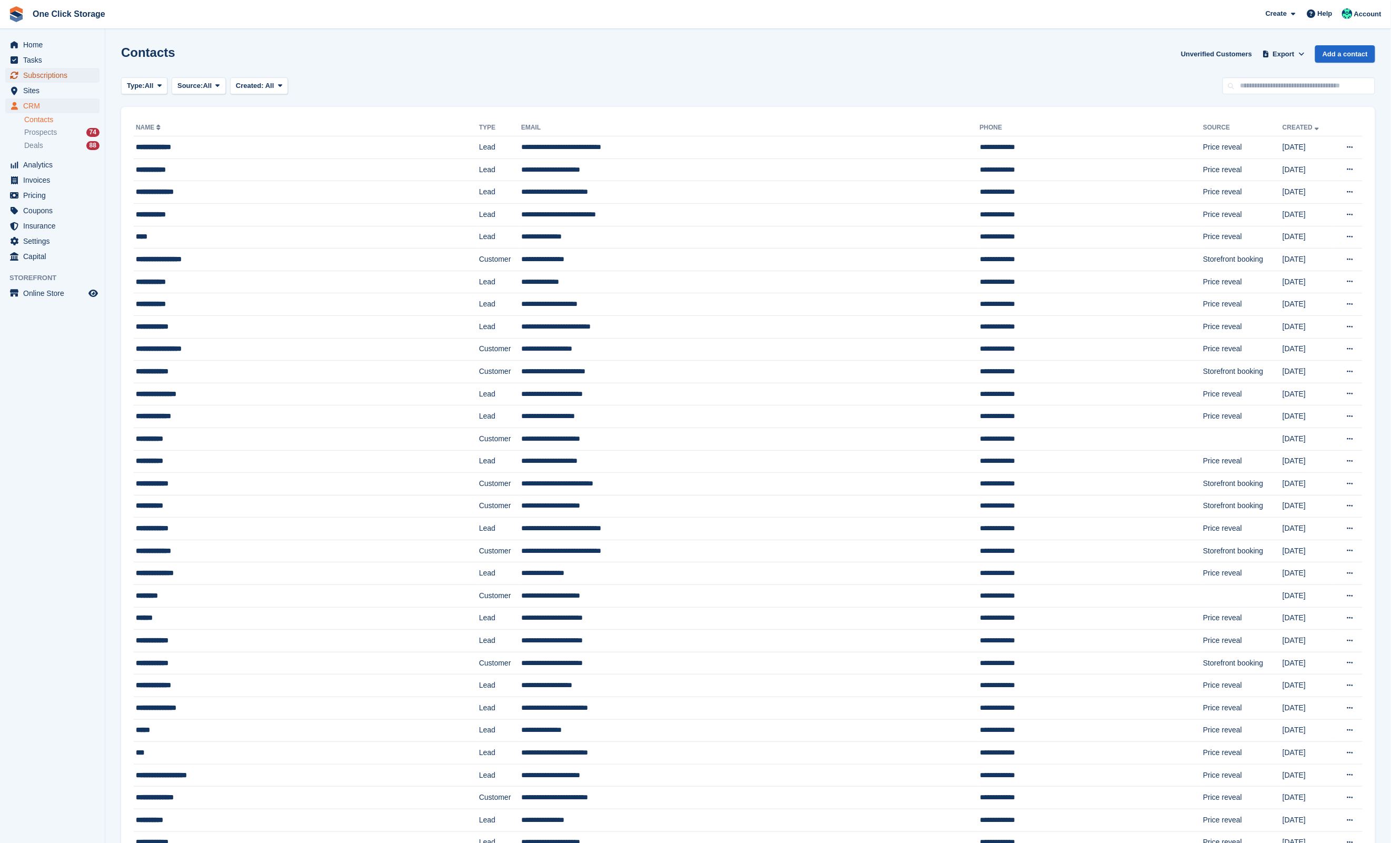
click at [48, 73] on span "Subscriptions" at bounding box center [54, 75] width 63 height 15
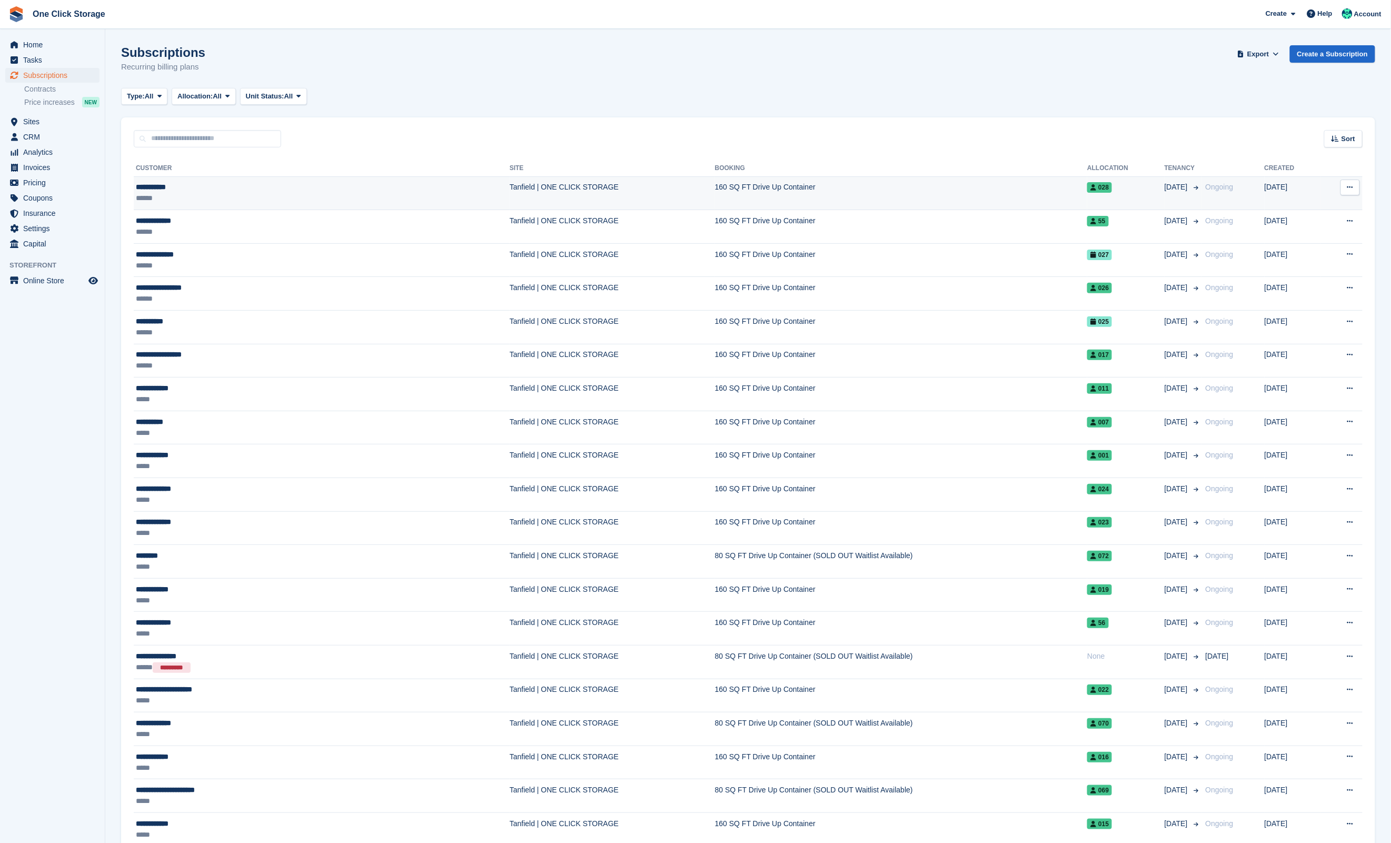
scroll to position [2, 0]
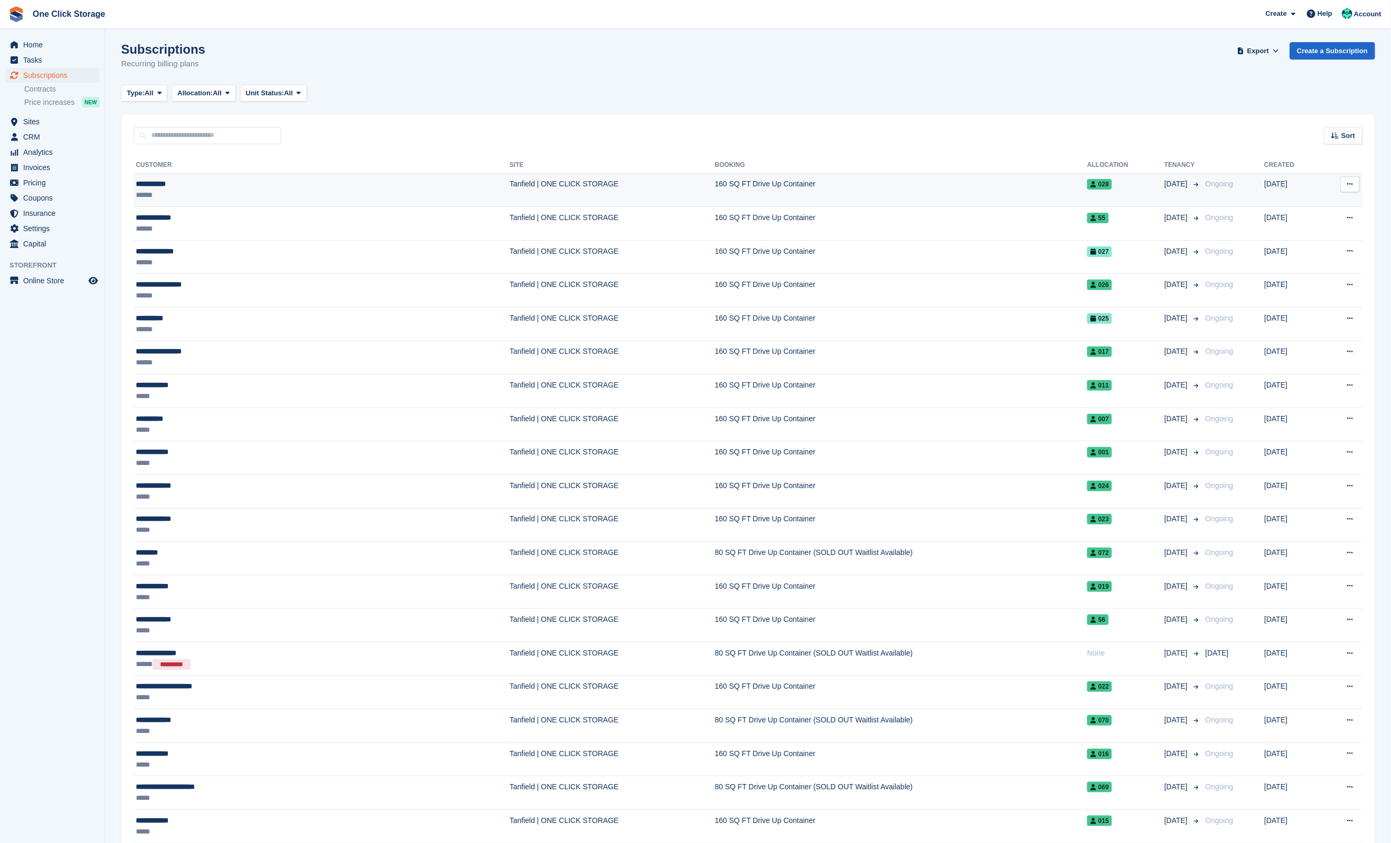
drag, startPoint x: 1351, startPoint y: 144, endPoint x: 1339, endPoint y: 183, distance: 41.2
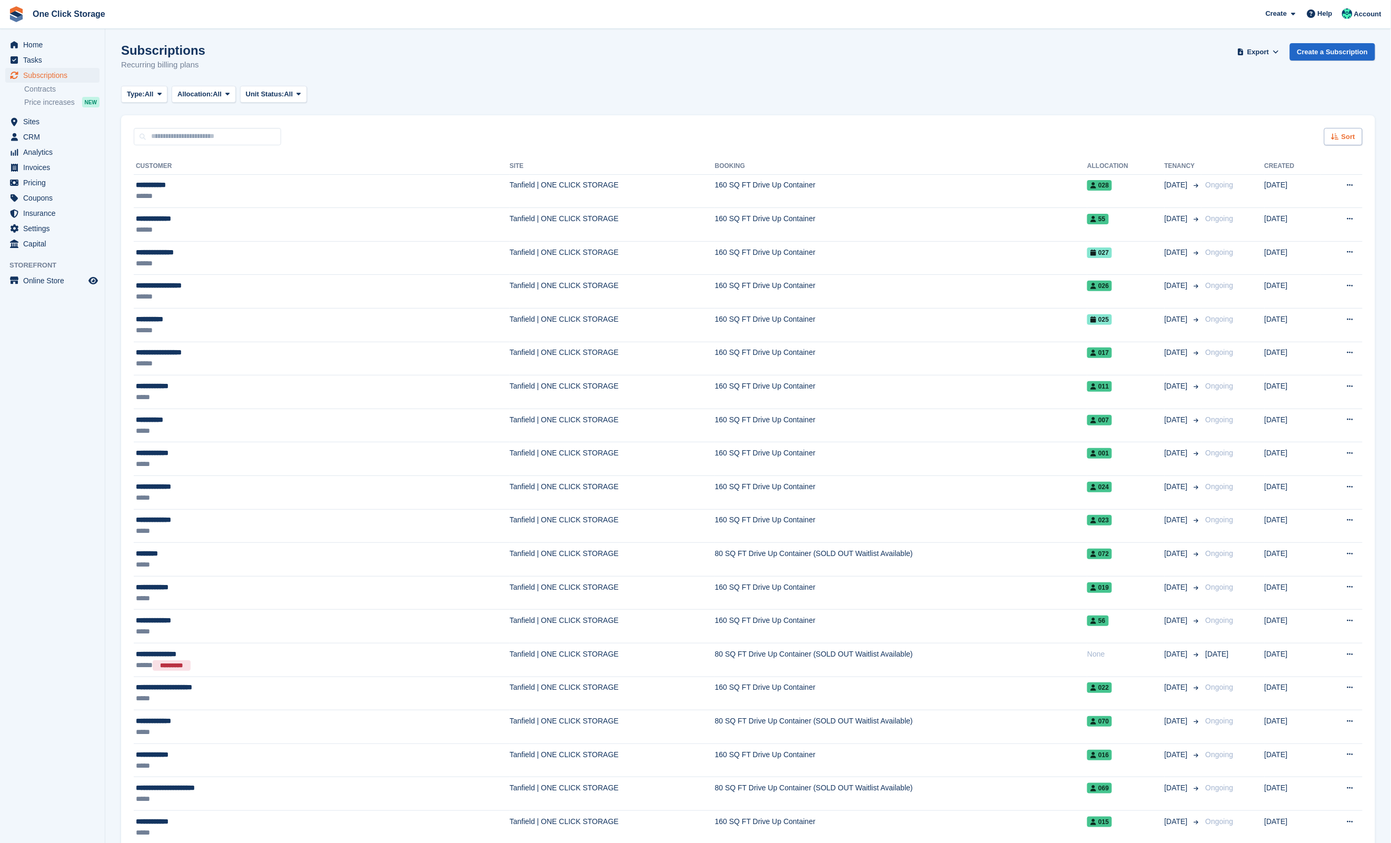
scroll to position [0, 0]
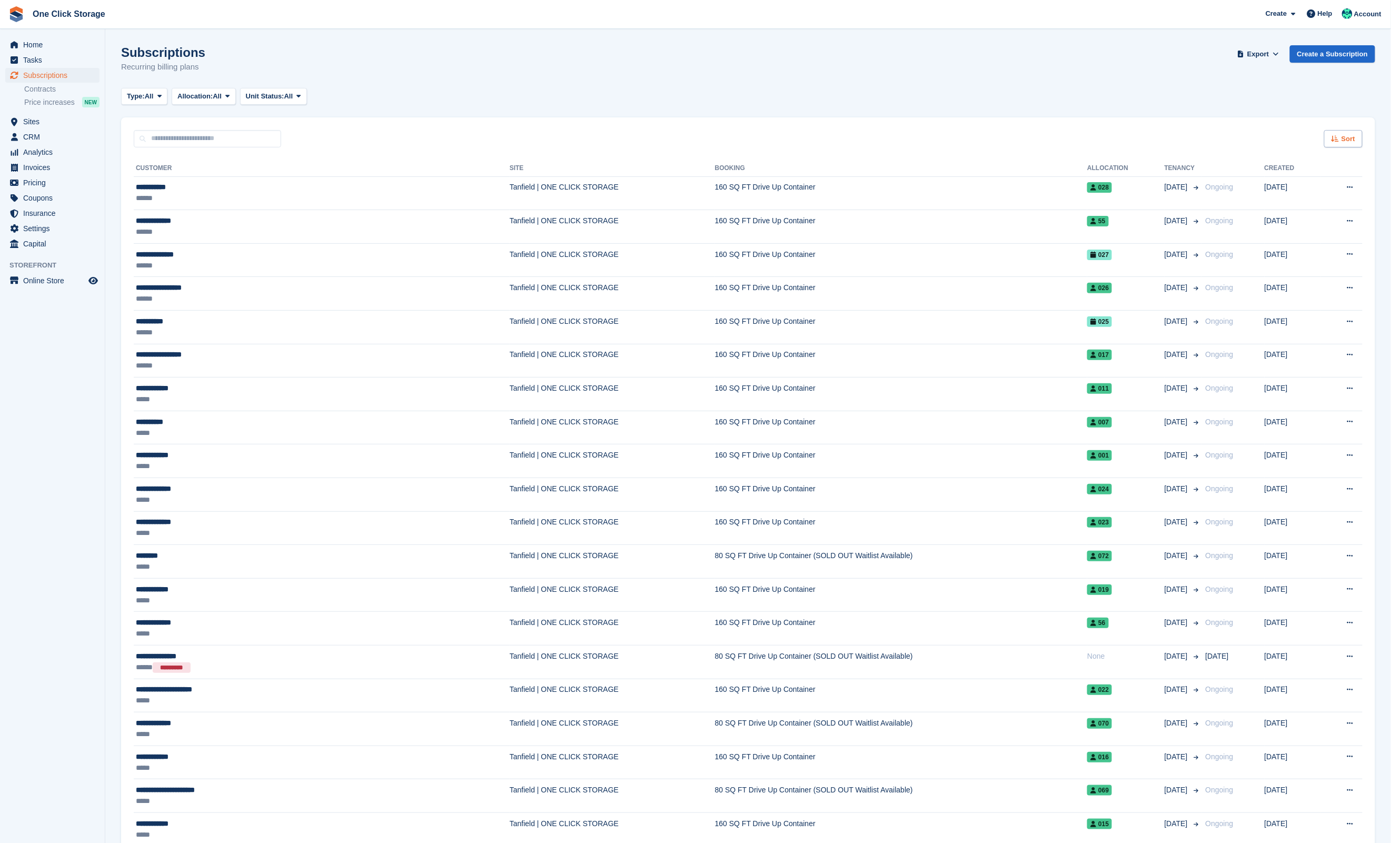
click at [1338, 133] on div "Sort" at bounding box center [1343, 138] width 38 height 17
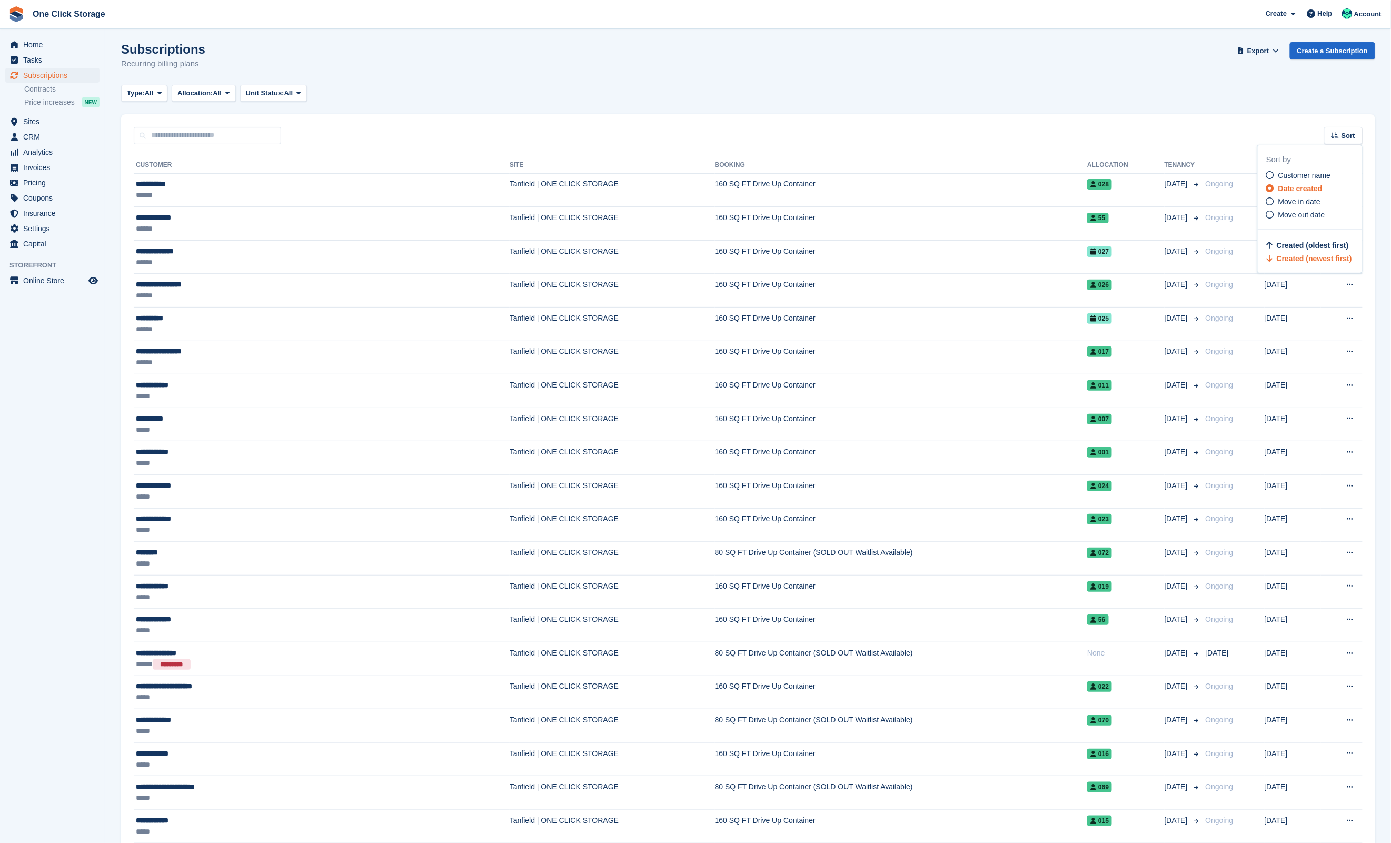
click at [1323, 215] on span "Move out date" at bounding box center [1301, 215] width 47 height 8
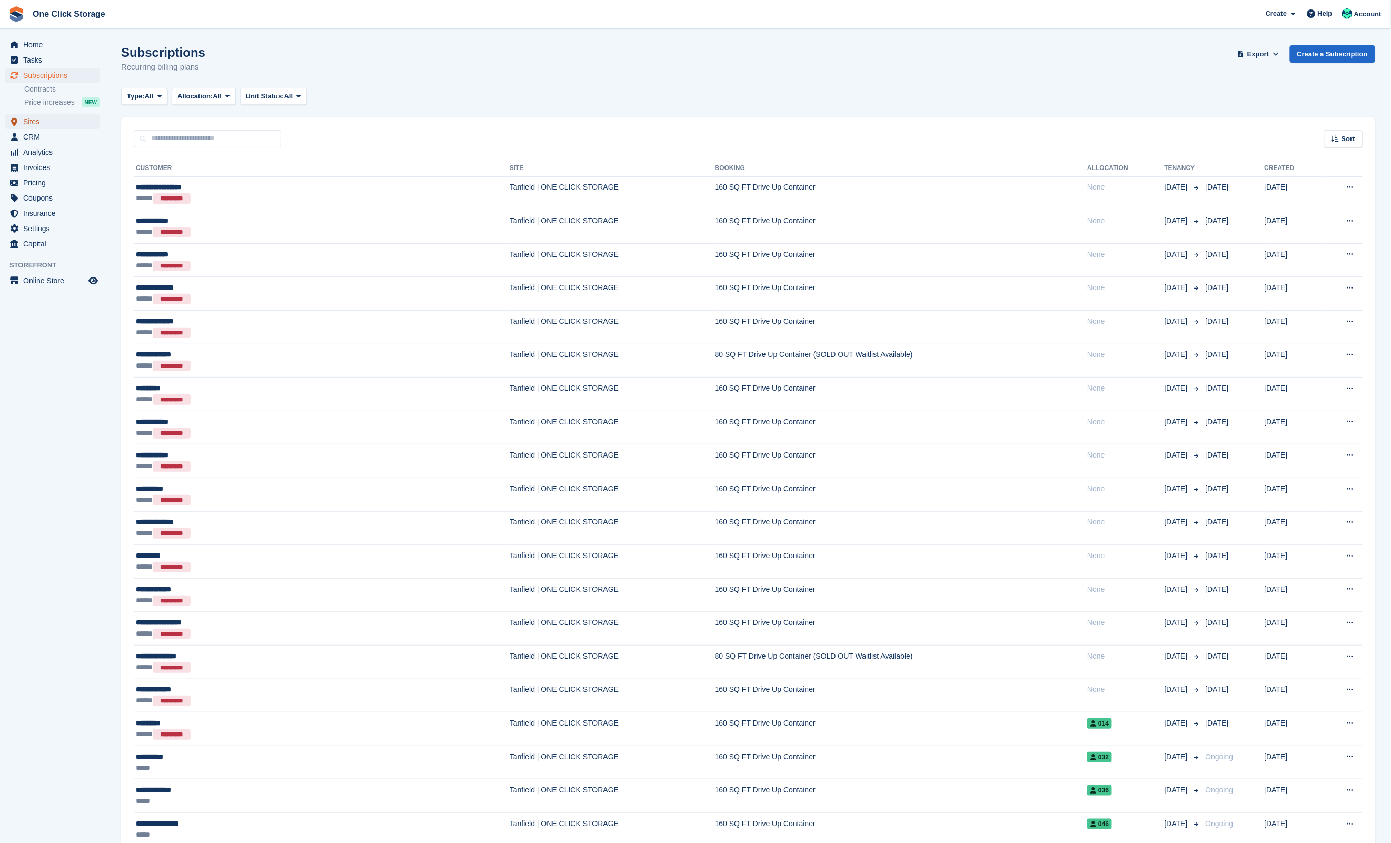
click at [43, 122] on span "Sites" at bounding box center [54, 121] width 63 height 15
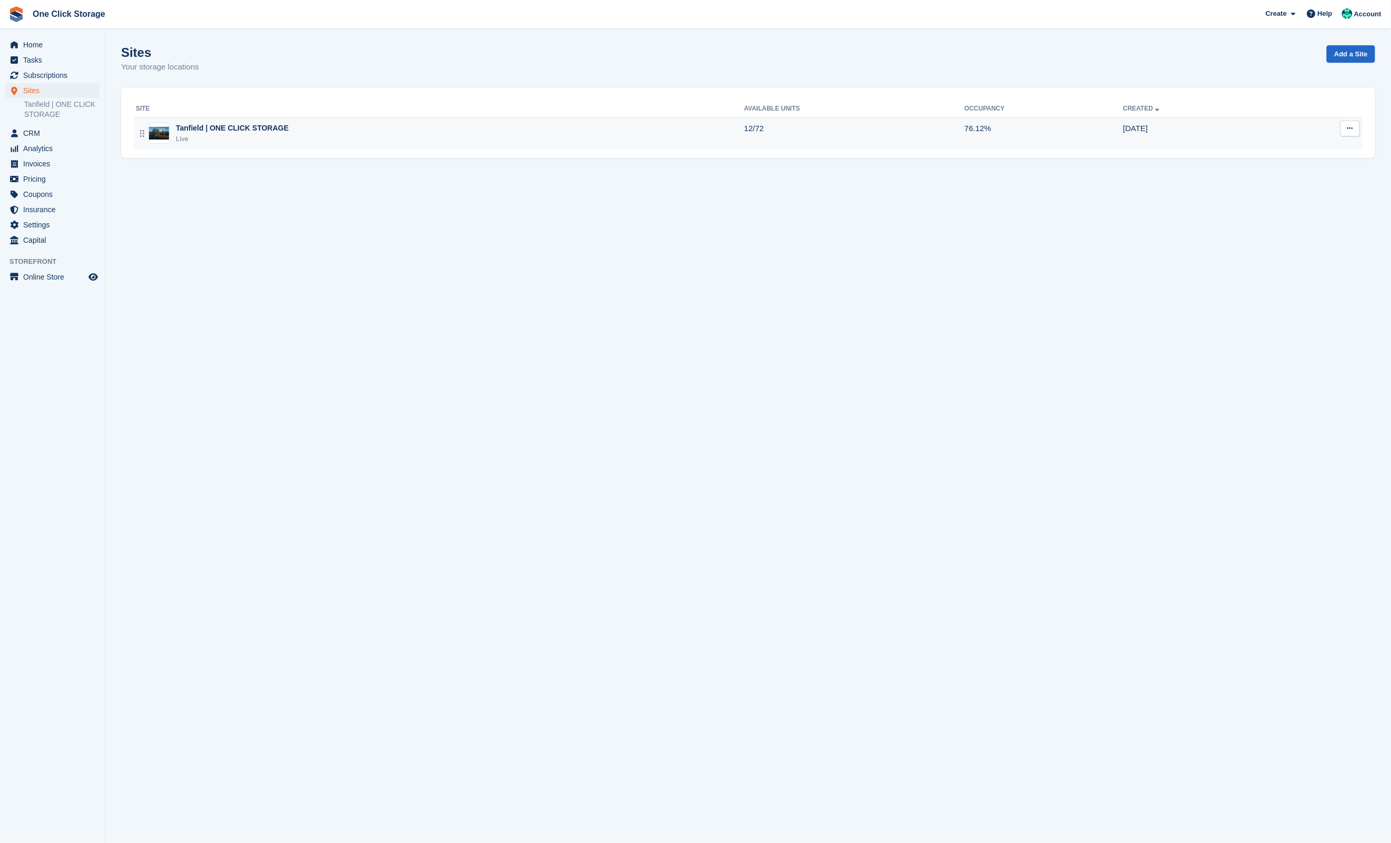
click at [259, 133] on div "Tanfield | ONE CLICK STORAGE" at bounding box center [232, 128] width 113 height 11
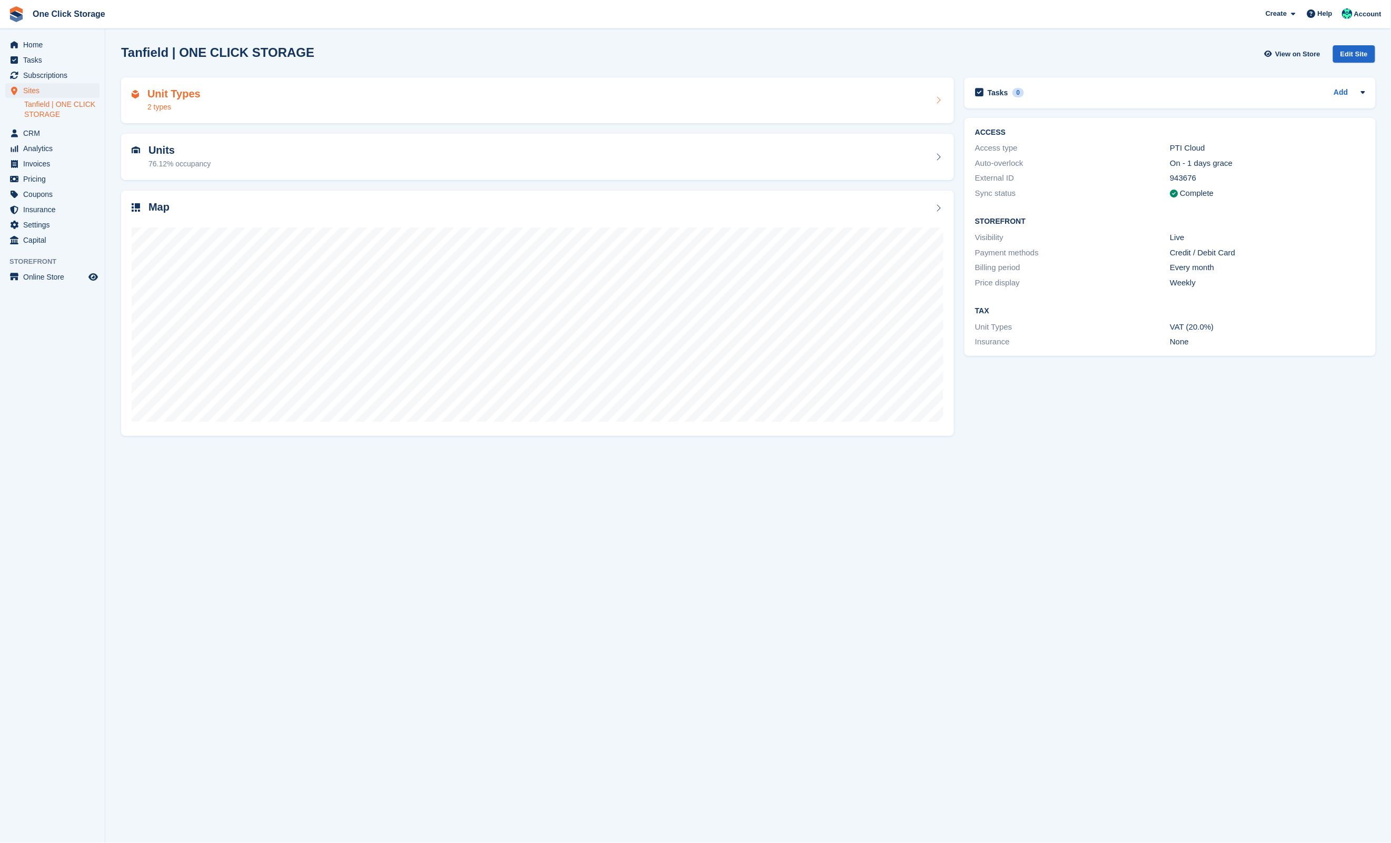
click at [272, 96] on div "Unit Types 2 types" at bounding box center [538, 100] width 812 height 25
